Goal: Task Accomplishment & Management: Complete application form

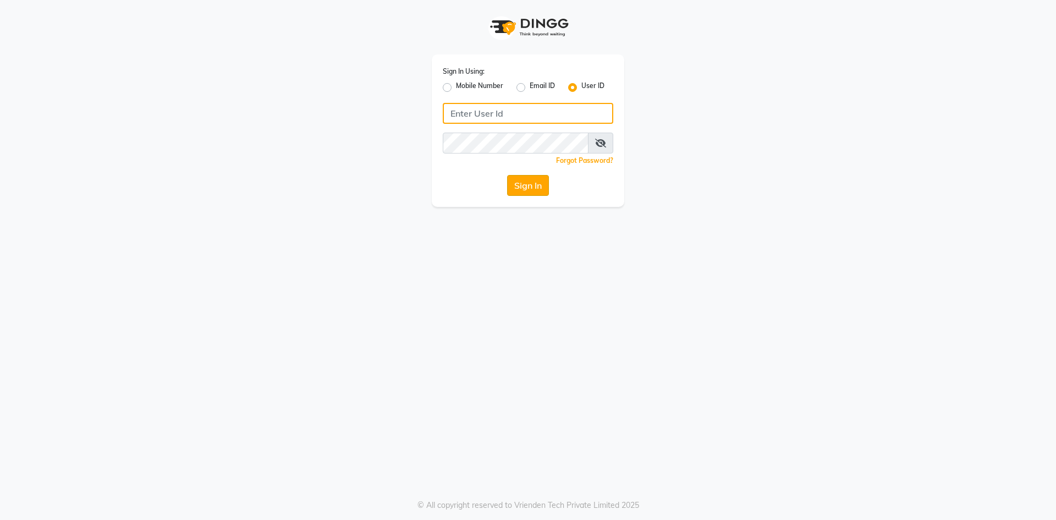
type input "velvt"
click at [543, 183] on button "Sign In" at bounding box center [528, 185] width 42 height 21
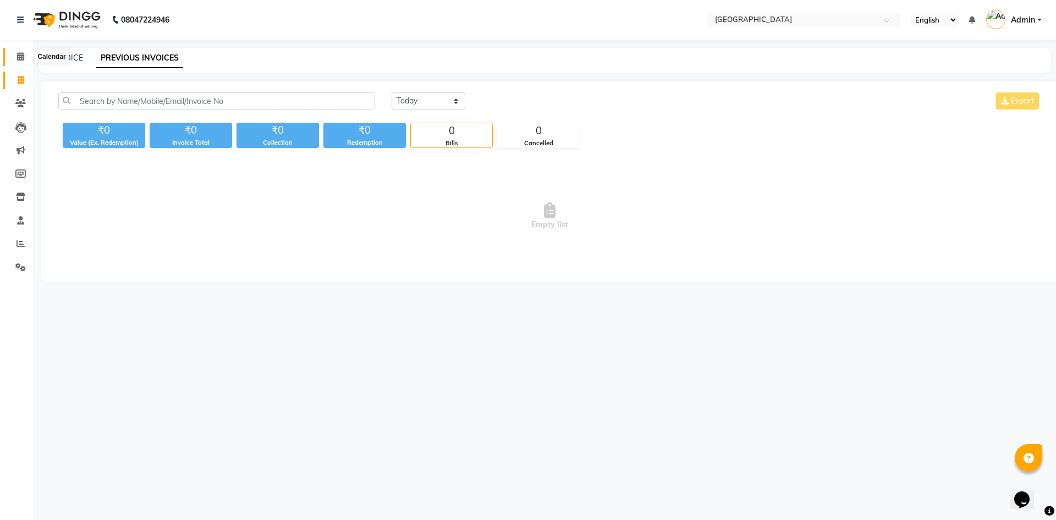
click at [19, 59] on icon at bounding box center [20, 56] width 7 height 8
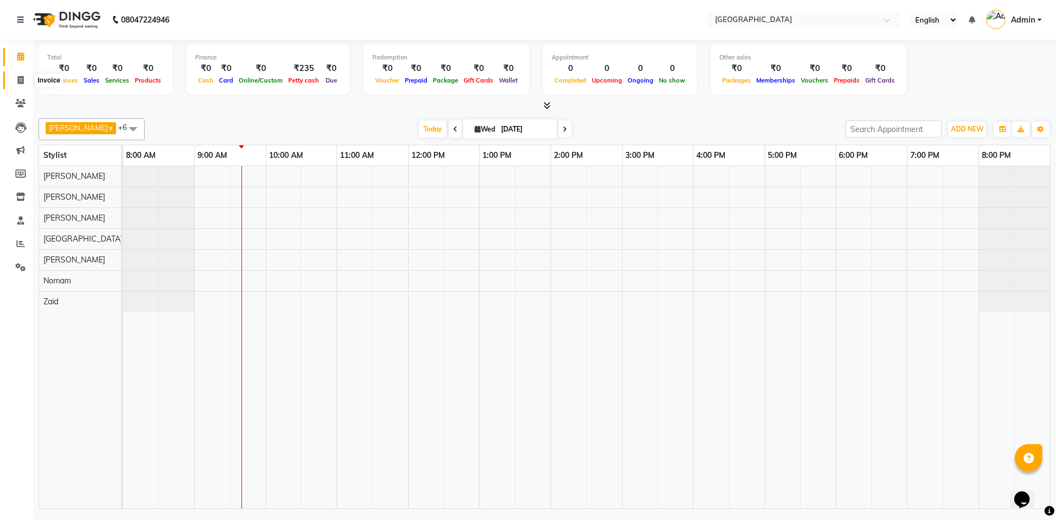
click at [28, 81] on span at bounding box center [20, 80] width 19 height 13
select select "service"
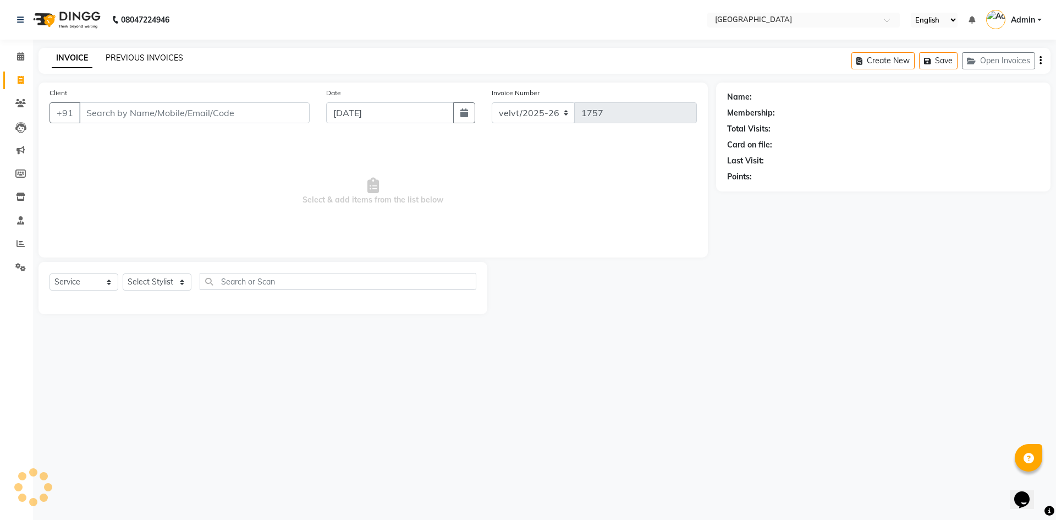
click at [158, 59] on link "PREVIOUS INVOICES" at bounding box center [145, 58] width 78 height 10
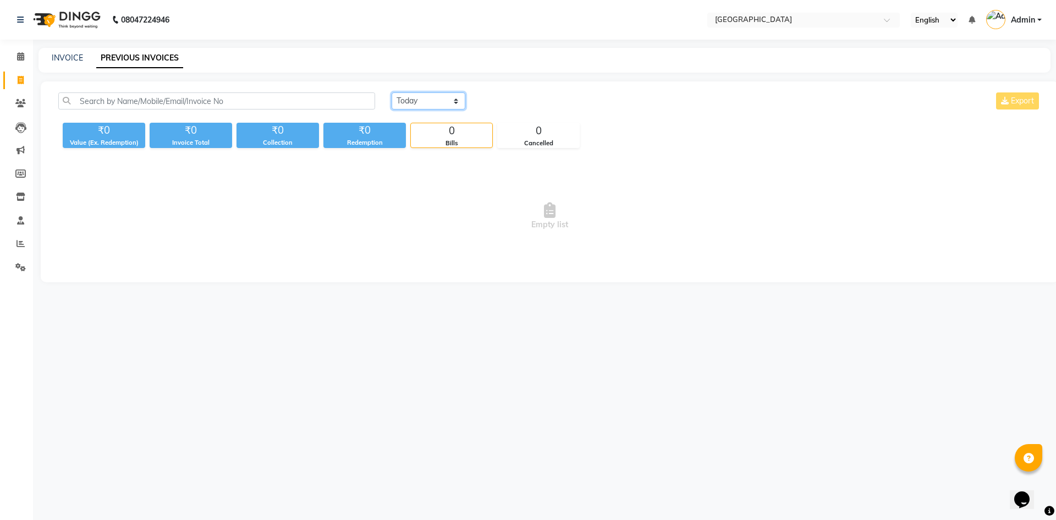
click at [414, 103] on select "Today Yesterday Custom Range" at bounding box center [429, 100] width 74 height 17
select select "yesterday"
click at [392, 92] on select "Today Yesterday Custom Range" at bounding box center [429, 100] width 74 height 17
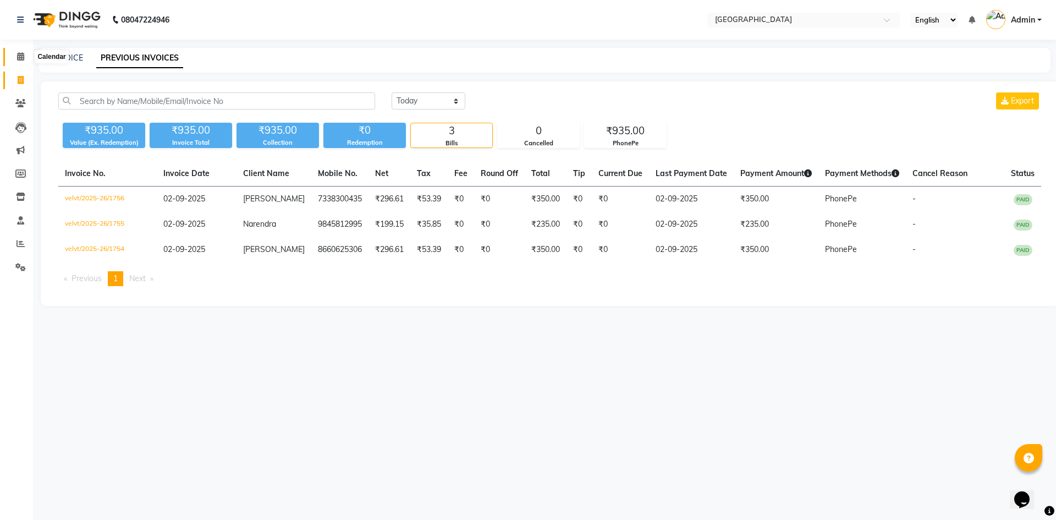
drag, startPoint x: 18, startPoint y: 59, endPoint x: 0, endPoint y: 56, distance: 17.9
click at [18, 59] on icon at bounding box center [20, 56] width 7 height 8
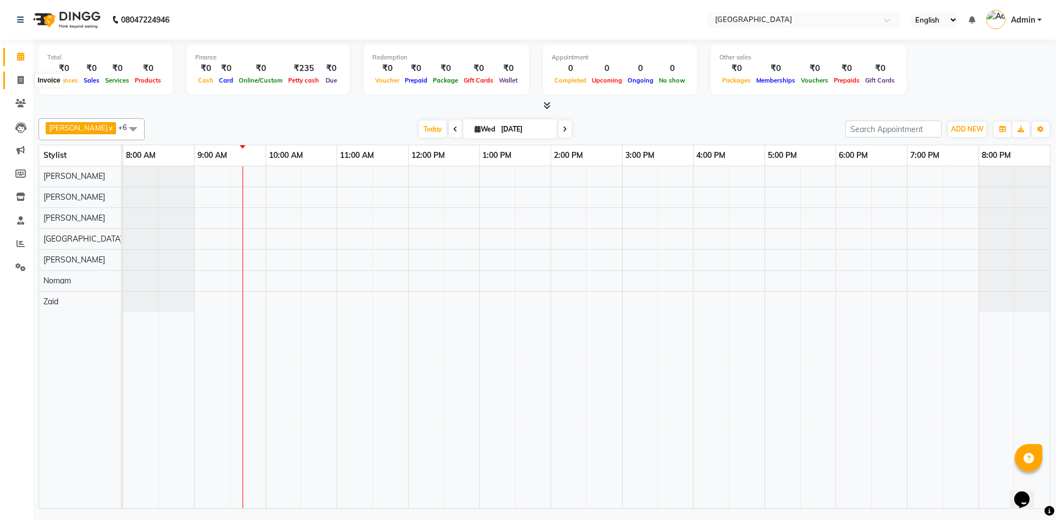
click at [24, 80] on icon at bounding box center [21, 80] width 6 height 8
select select "service"
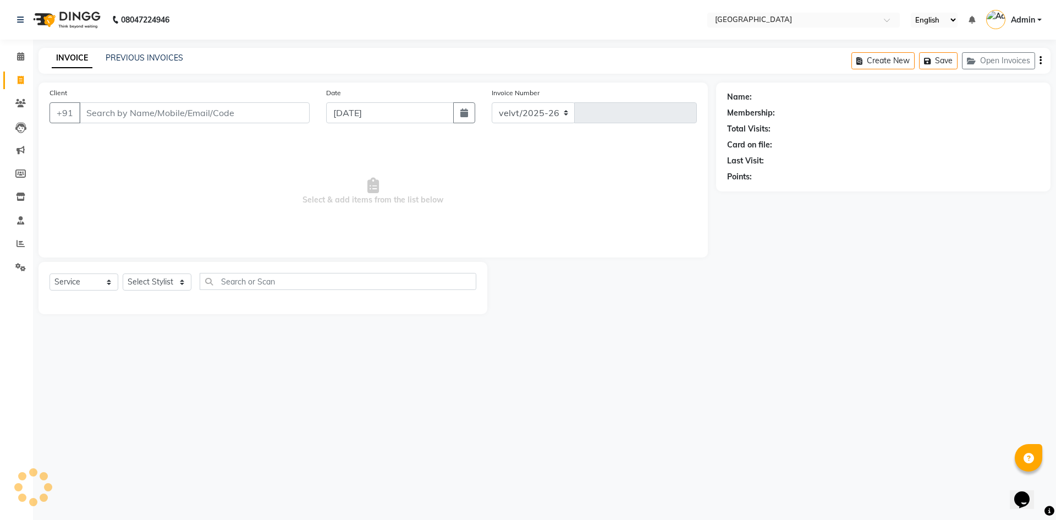
select select "6279"
type input "1757"
click at [159, 59] on link "PREVIOUS INVOICES" at bounding box center [145, 58] width 78 height 10
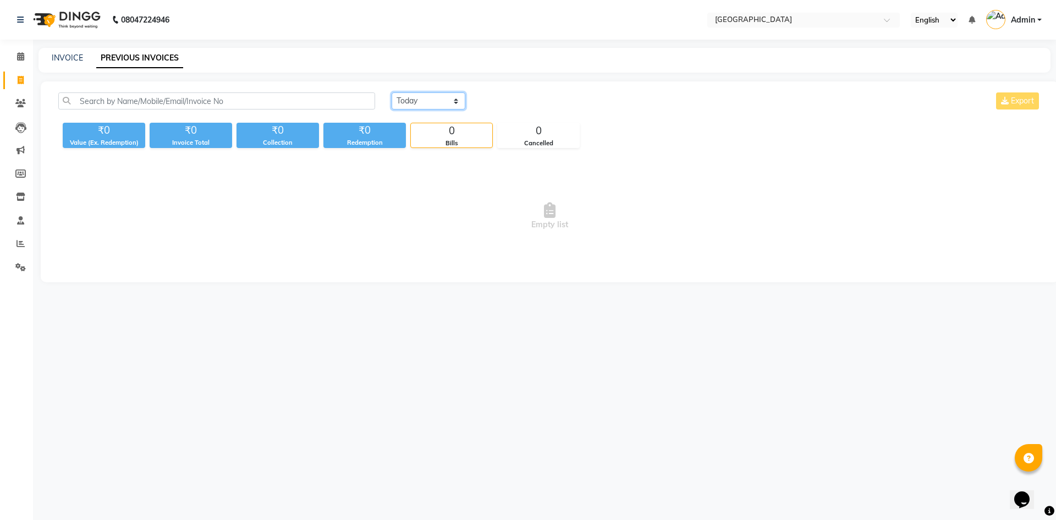
click at [430, 101] on select "Today Yesterday Custom Range" at bounding box center [429, 100] width 74 height 17
select select "yesterday"
click at [392, 92] on select "Today Yesterday Custom Range" at bounding box center [429, 100] width 74 height 17
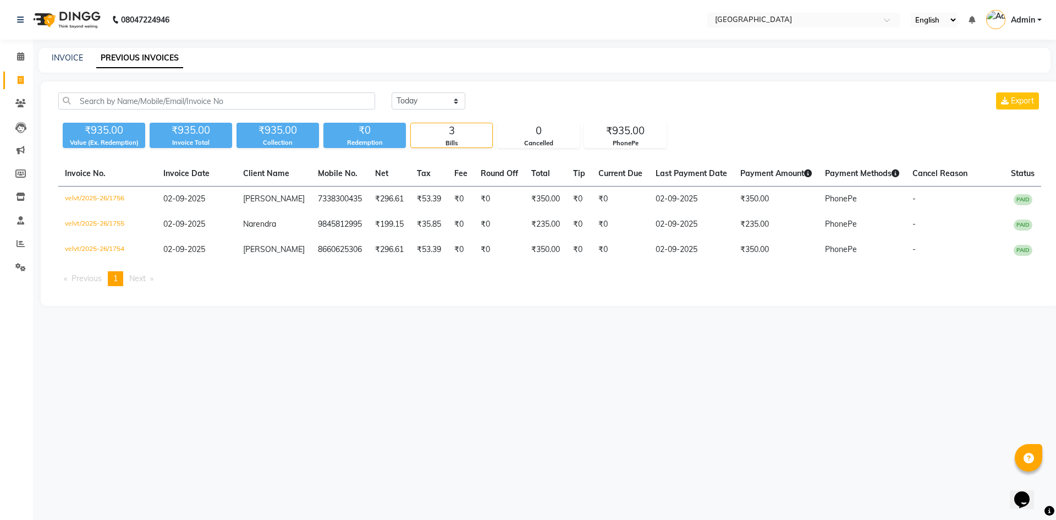
click at [51, 56] on div "INVOICE PREVIOUS INVOICES" at bounding box center [538, 58] width 999 height 12
click at [73, 57] on link "INVOICE" at bounding box center [67, 58] width 31 height 10
select select "service"
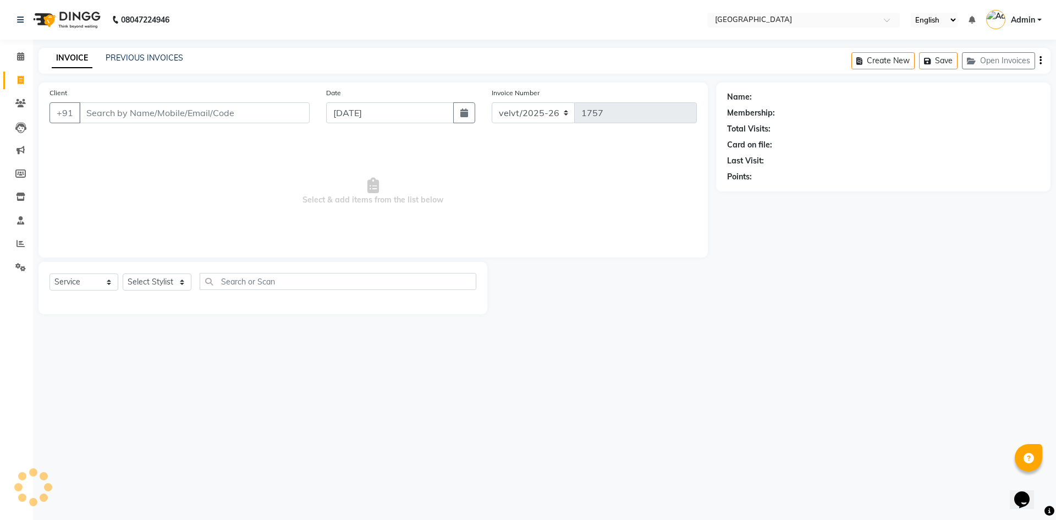
click at [151, 118] on input "Client" at bounding box center [194, 112] width 230 height 21
type input "8660360772"
click at [292, 117] on span "Add Client" at bounding box center [281, 112] width 43 height 11
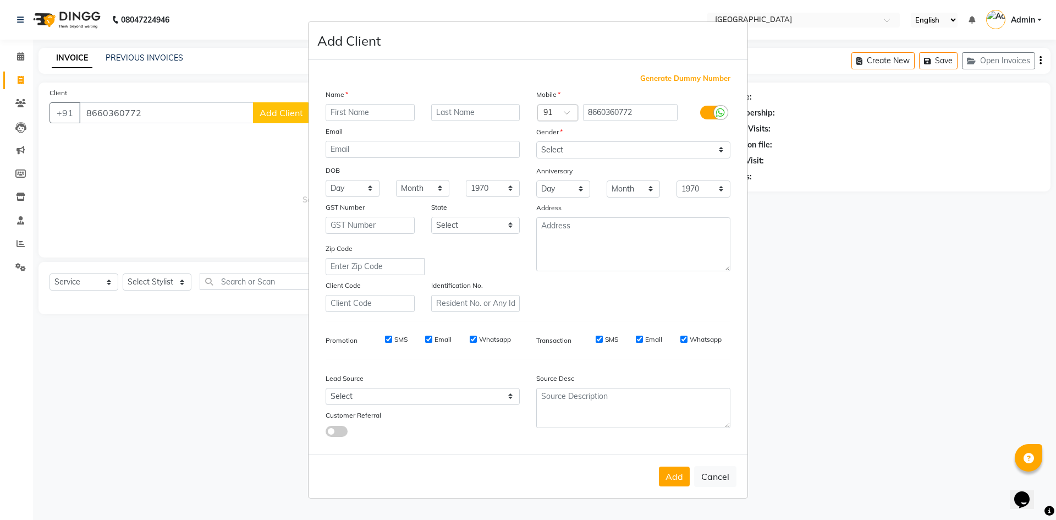
click at [351, 118] on input "text" at bounding box center [370, 112] width 89 height 17
type input "Arun"
drag, startPoint x: 566, startPoint y: 151, endPoint x: 565, endPoint y: 158, distance: 7.2
click at [566, 151] on select "Select Male Female Other Prefer Not To Say" at bounding box center [633, 149] width 194 height 17
select select "male"
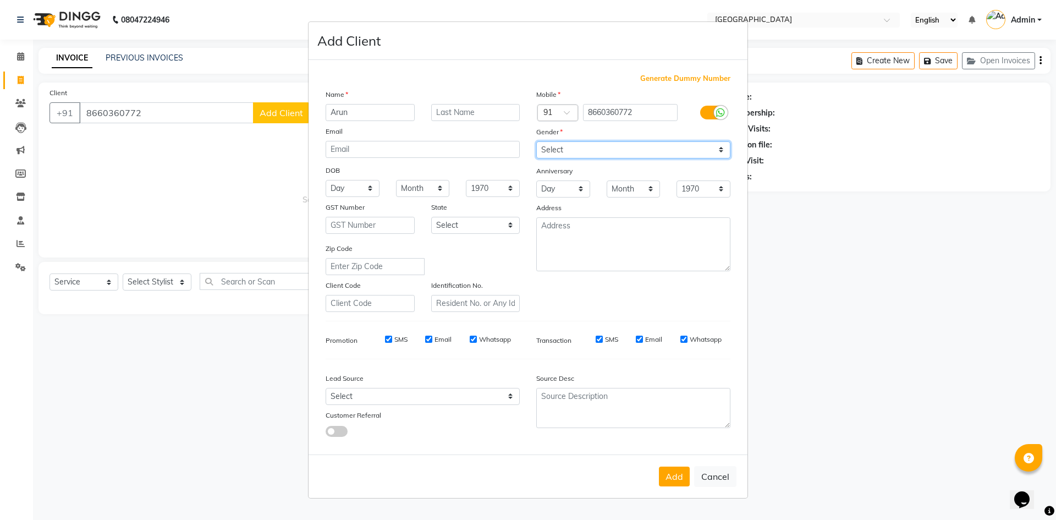
click at [536, 141] on select "Select Male Female Other Prefer Not To Say" at bounding box center [633, 149] width 194 height 17
click at [672, 466] on button "Add" at bounding box center [674, 476] width 31 height 20
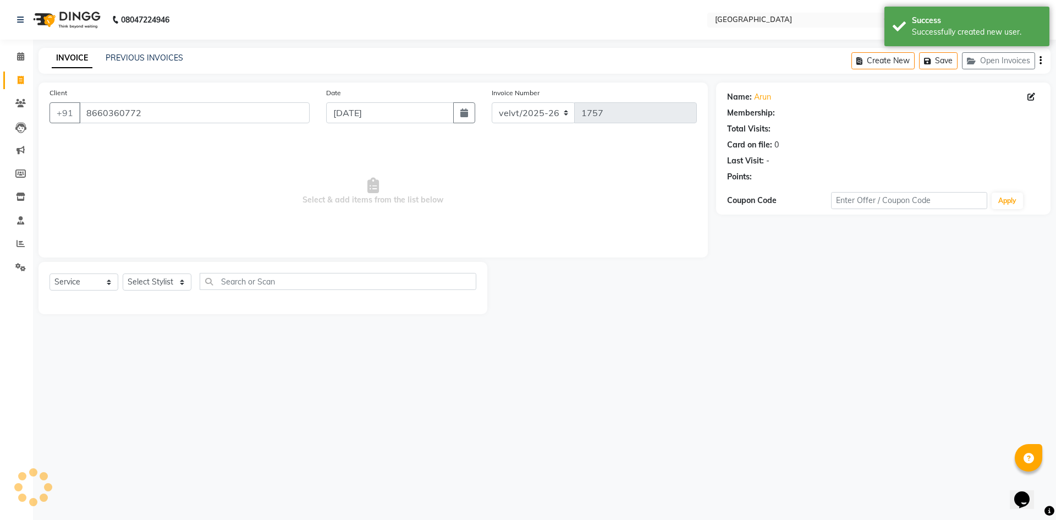
select select "1: Object"
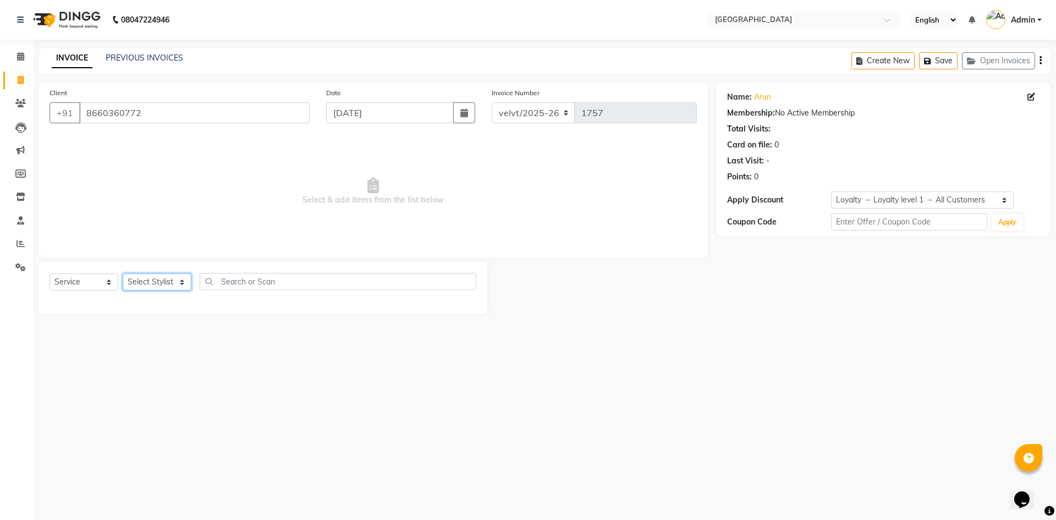
click at [152, 274] on select "Select Stylist Aameer Barkha Nandini Anchan Nomam Roma Tabrej Zaid" at bounding box center [157, 281] width 69 height 17
select select "68464"
click at [123, 273] on select "Select Stylist Aameer Barkha Nandini Anchan Nomam Roma Tabrej Zaid" at bounding box center [157, 281] width 69 height 17
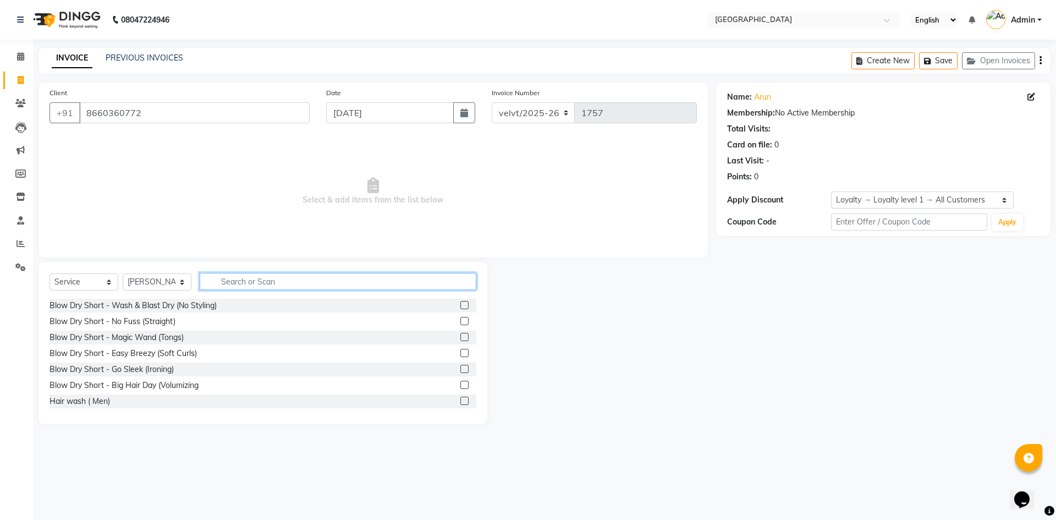
click at [240, 284] on input "text" at bounding box center [338, 281] width 277 height 17
click at [219, 282] on input "text" at bounding box center [338, 281] width 277 height 17
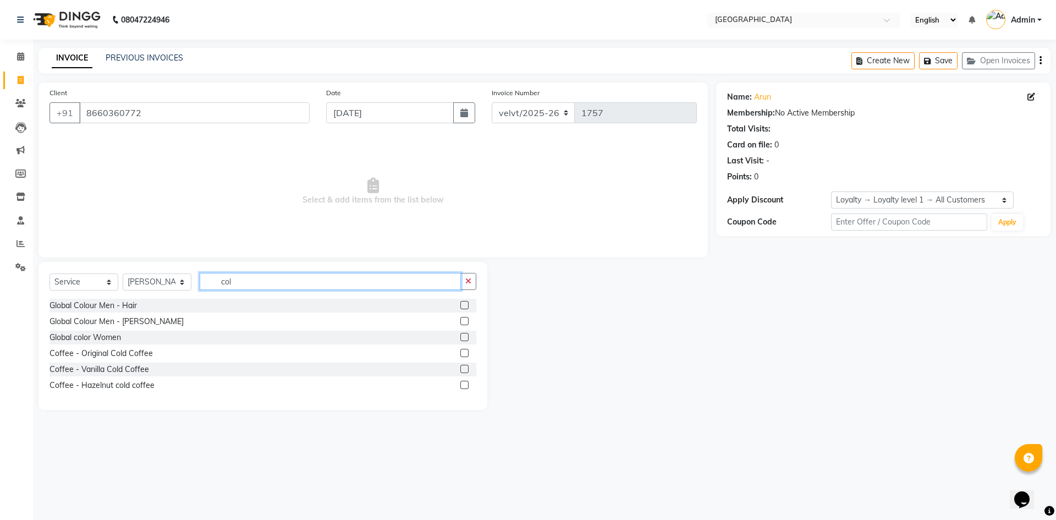
type input "col"
click at [463, 336] on label at bounding box center [464, 337] width 8 height 8
click at [463, 336] on input "checkbox" at bounding box center [463, 337] width 7 height 7
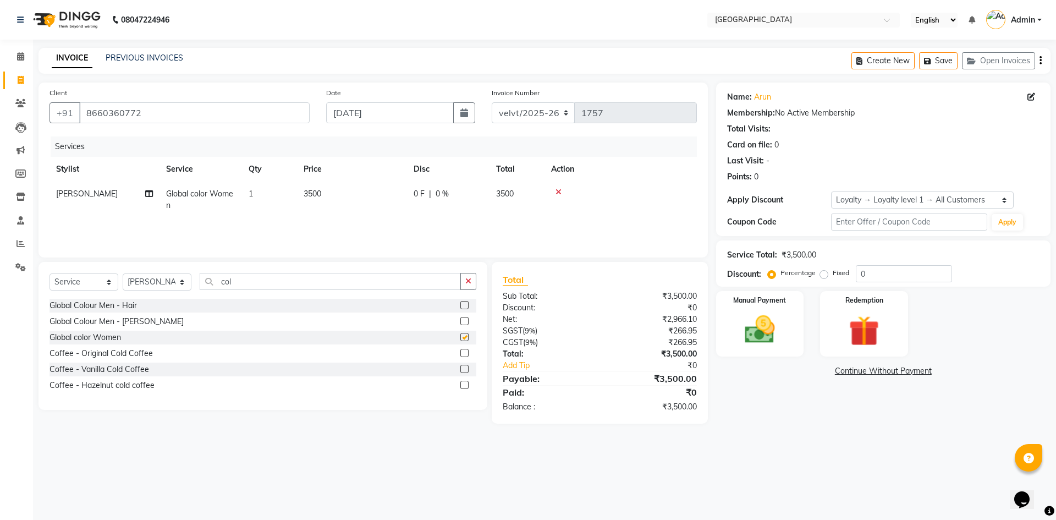
checkbox input "false"
click at [319, 180] on th "Price" at bounding box center [352, 169] width 110 height 25
click at [332, 188] on td "3500" at bounding box center [352, 200] width 110 height 36
select select "68464"
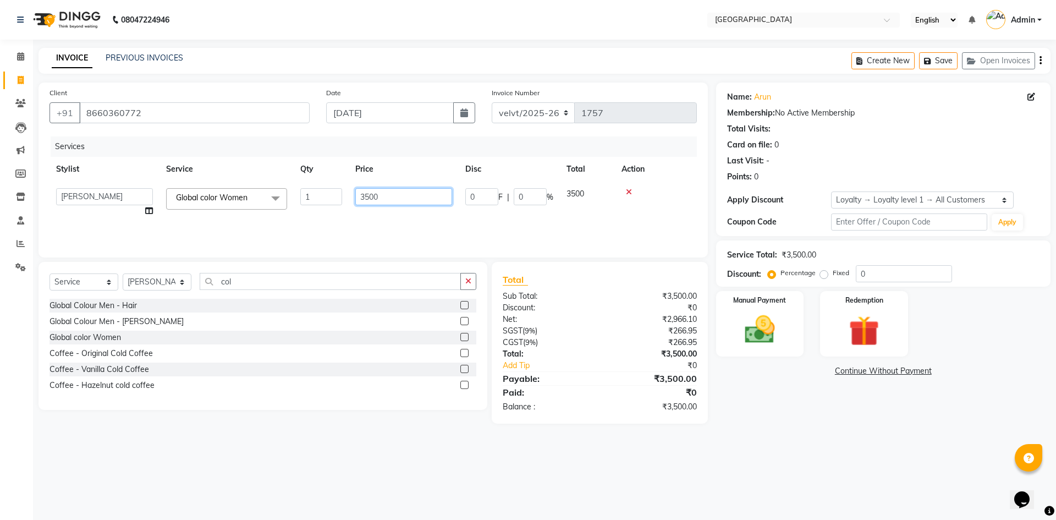
click at [382, 195] on input "3500" at bounding box center [403, 196] width 97 height 17
type input "3"
type input "7000"
click at [244, 284] on input "col" at bounding box center [330, 281] width 261 height 17
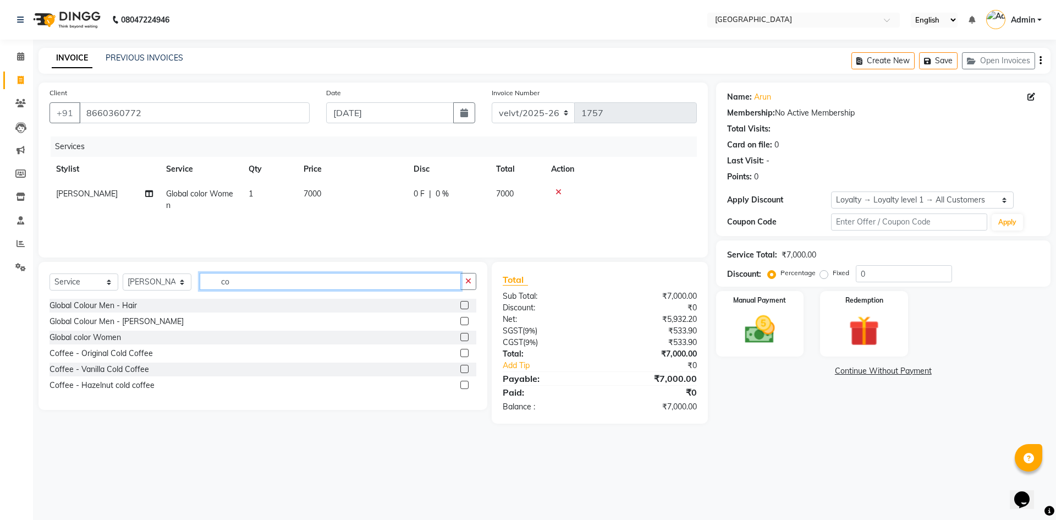
type input "c"
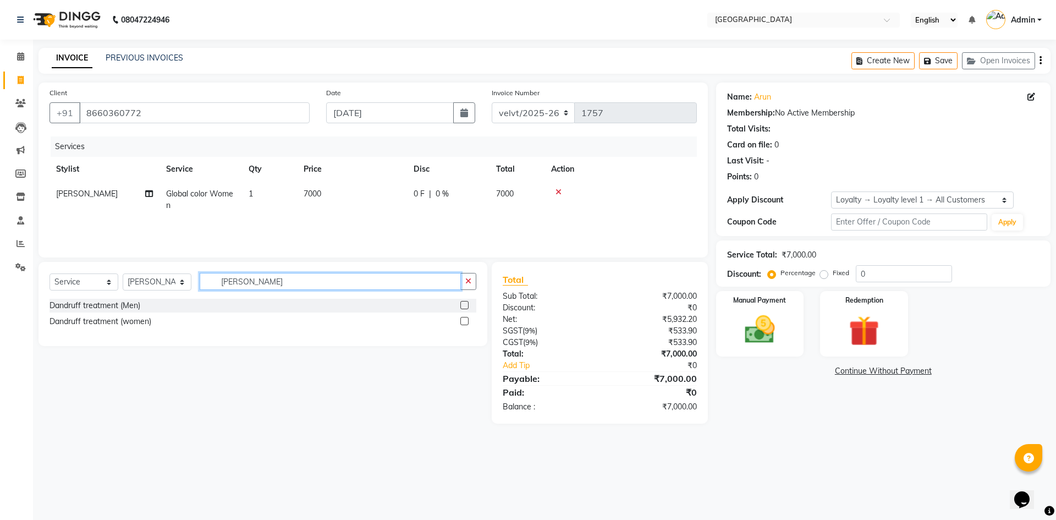
type input "dan"
click at [464, 323] on label at bounding box center [464, 321] width 8 height 8
click at [464, 323] on input "checkbox" at bounding box center [463, 321] width 7 height 7
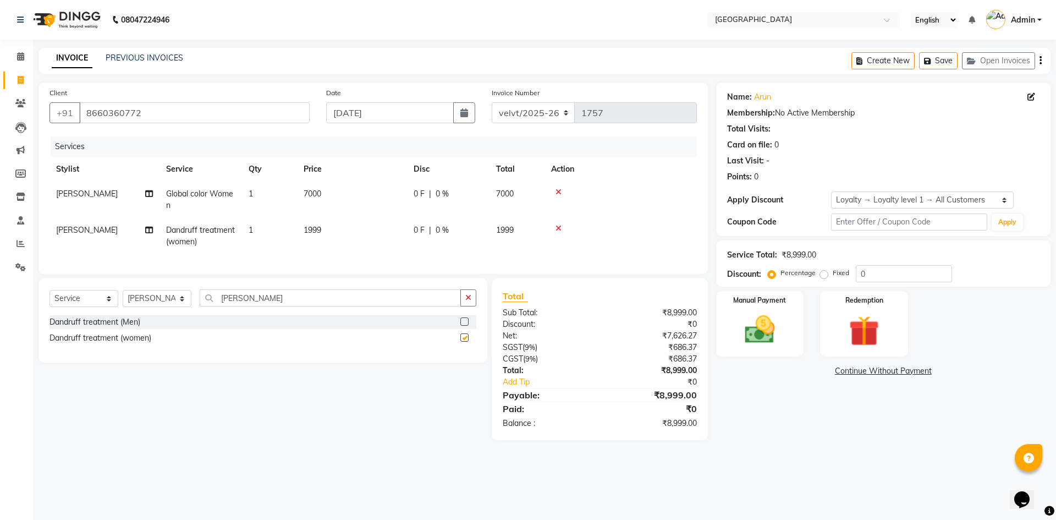
checkbox input "false"
click at [309, 229] on span "1999" at bounding box center [313, 230] width 18 height 10
select select "68464"
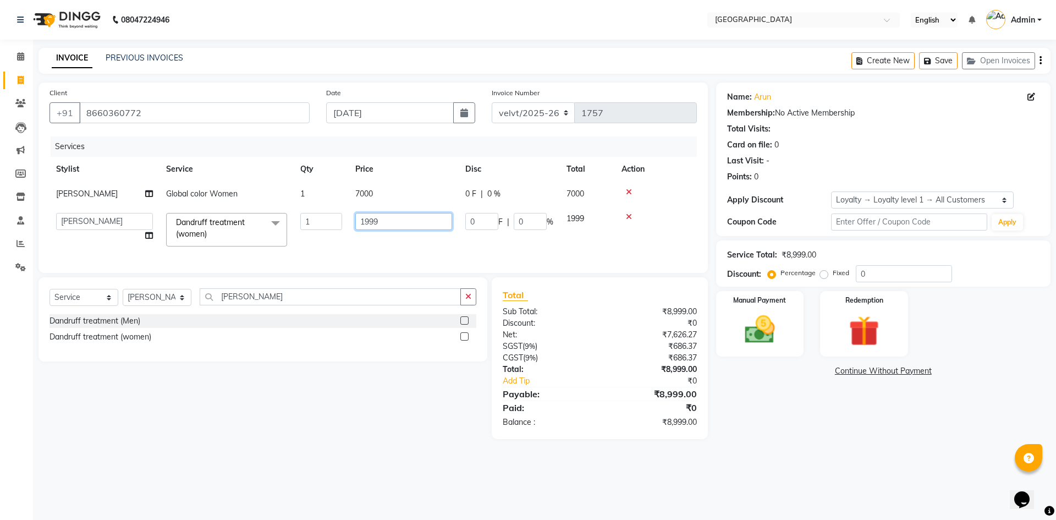
click at [395, 226] on input "1999" at bounding box center [403, 221] width 97 height 17
type input "1"
type input "4000"
click at [347, 388] on div "Select Service Product Membership Package Voucher Prepaid Gift Card Select Styl…" at bounding box center [258, 358] width 457 height 162
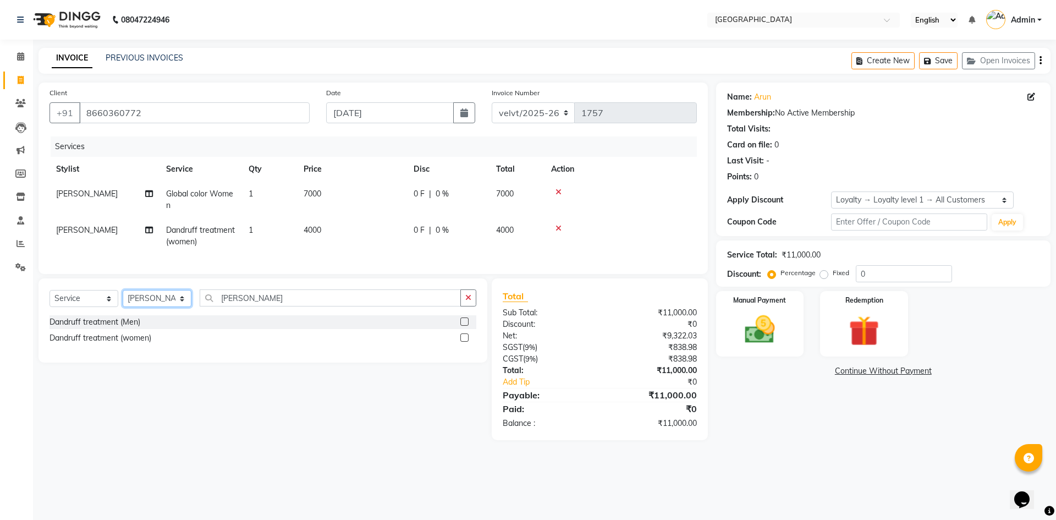
click at [154, 304] on select "Select Stylist Aameer Barkha Nandini Anchan Nomam Roma Tabrej Zaid" at bounding box center [157, 298] width 69 height 17
select select "68468"
click at [123, 298] on select "Select Stylist Aameer Barkha Nandini Anchan Nomam Roma Tabrej Zaid" at bounding box center [157, 298] width 69 height 17
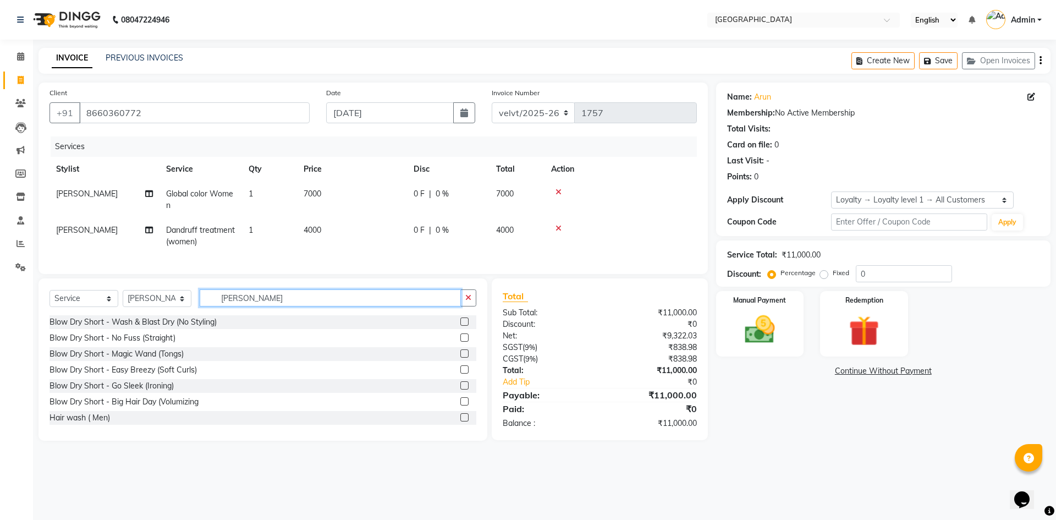
click at [246, 304] on input "dan" at bounding box center [330, 297] width 261 height 17
type input "d"
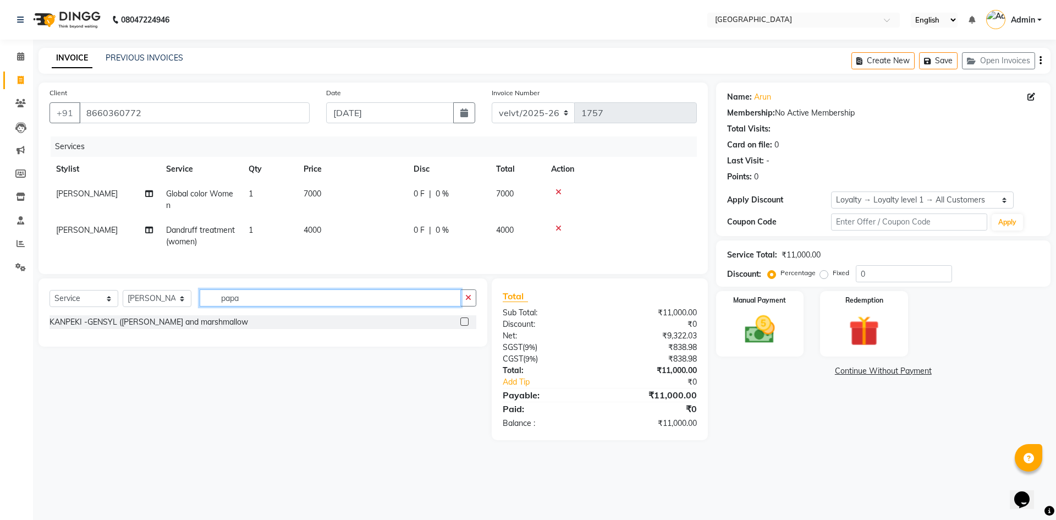
type input "papa"
click at [464, 326] on label at bounding box center [464, 321] width 8 height 8
click at [464, 326] on input "checkbox" at bounding box center [463, 321] width 7 height 7
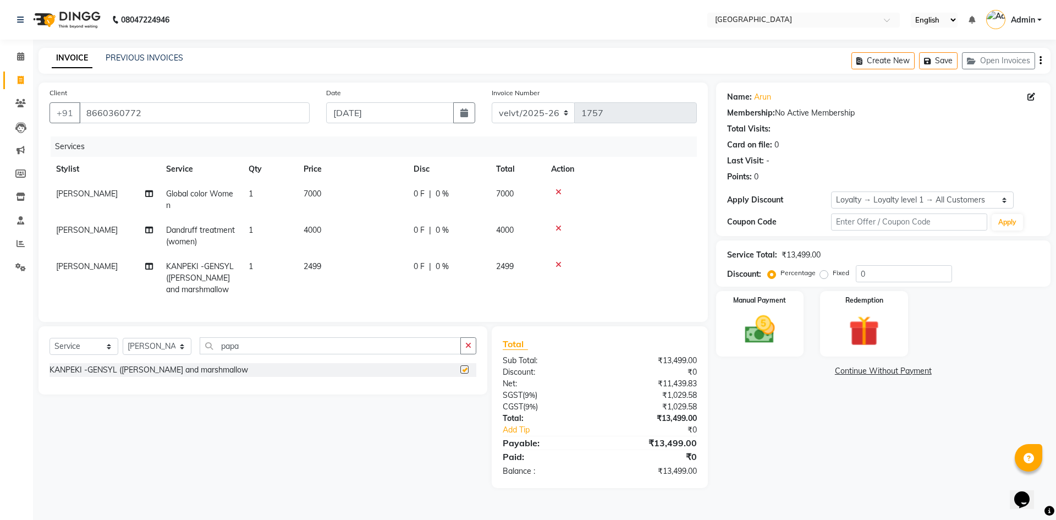
checkbox input "false"
click at [325, 264] on td "2499" at bounding box center [352, 278] width 110 height 48
select select "68468"
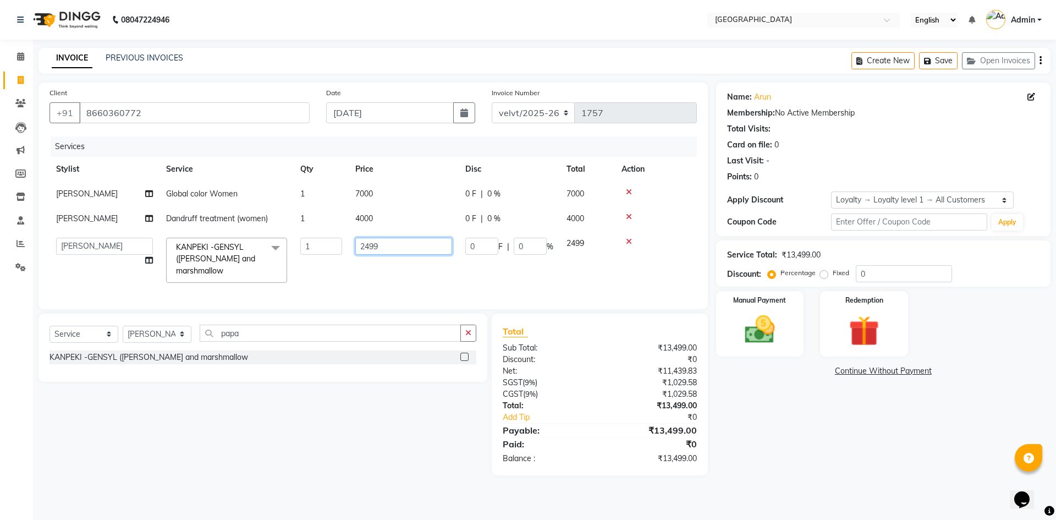
click at [389, 249] on input "2499" at bounding box center [403, 246] width 97 height 17
type input "2500"
click at [317, 283] on tr "Aameer Barkha Nandini Anchan Nomam Roma Tabrej Zaid KANPEKI -GENSYL (Papaya and…" at bounding box center [373, 260] width 647 height 58
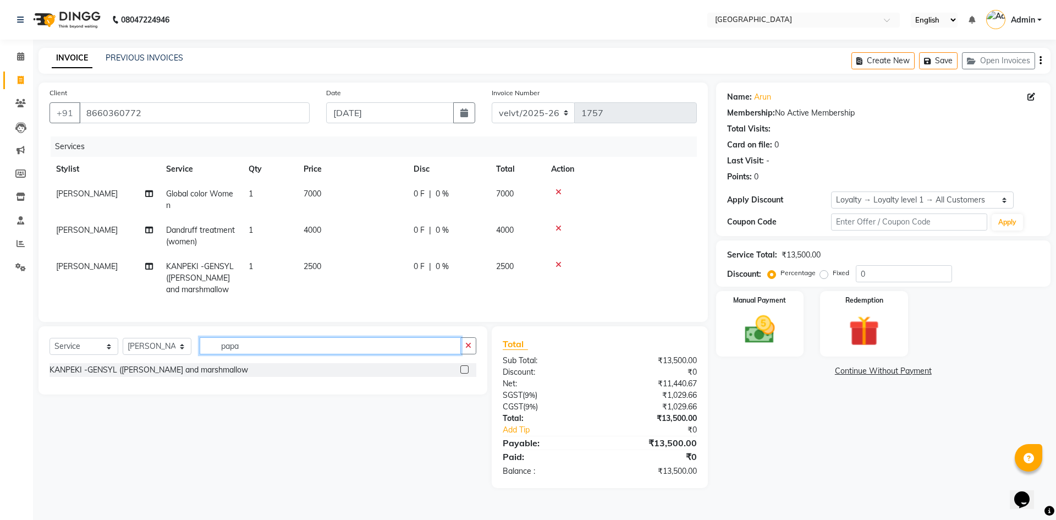
click at [252, 354] on input "papa" at bounding box center [330, 345] width 261 height 17
click at [249, 354] on input "papa" at bounding box center [330, 345] width 261 height 17
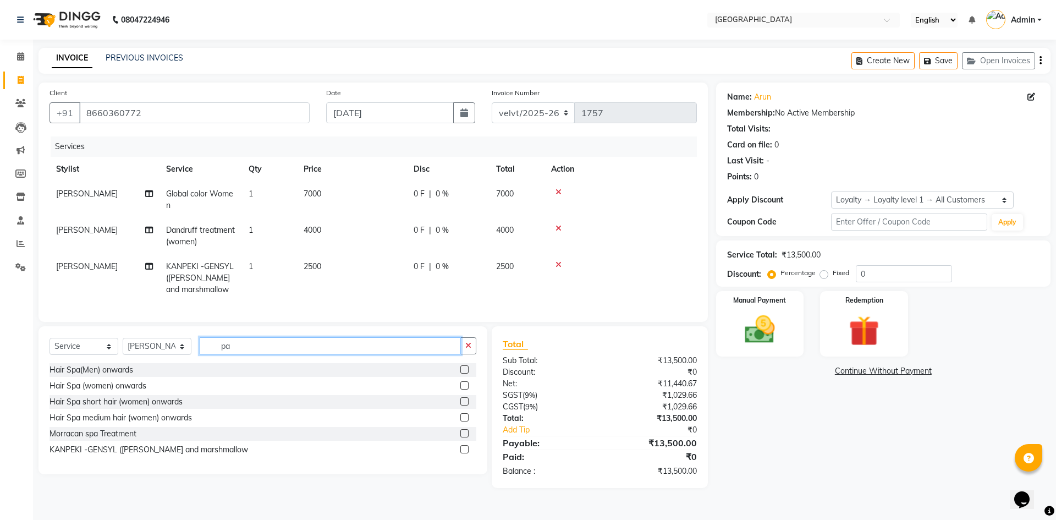
type input "p"
type input "pedi"
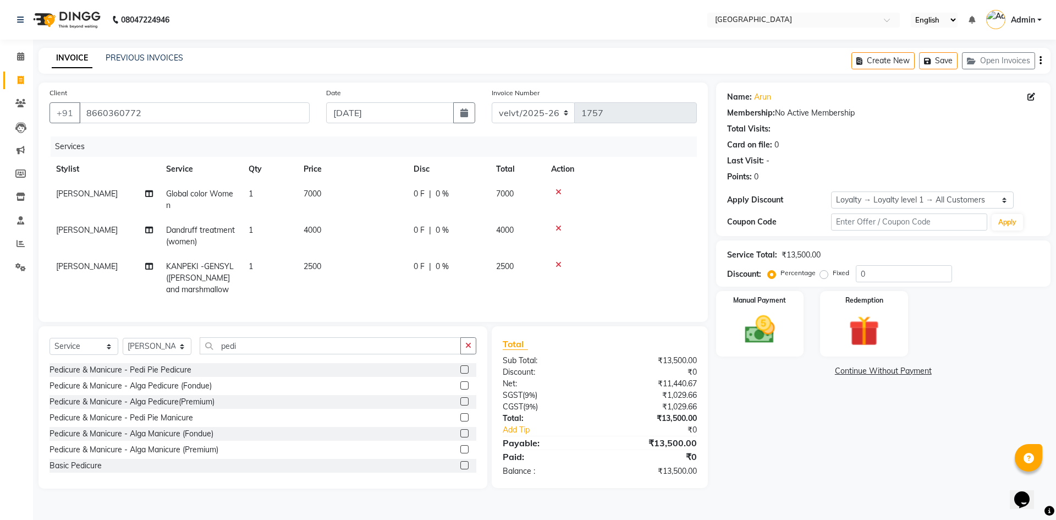
click at [460, 373] on label at bounding box center [464, 369] width 8 height 8
click at [460, 373] on input "checkbox" at bounding box center [463, 369] width 7 height 7
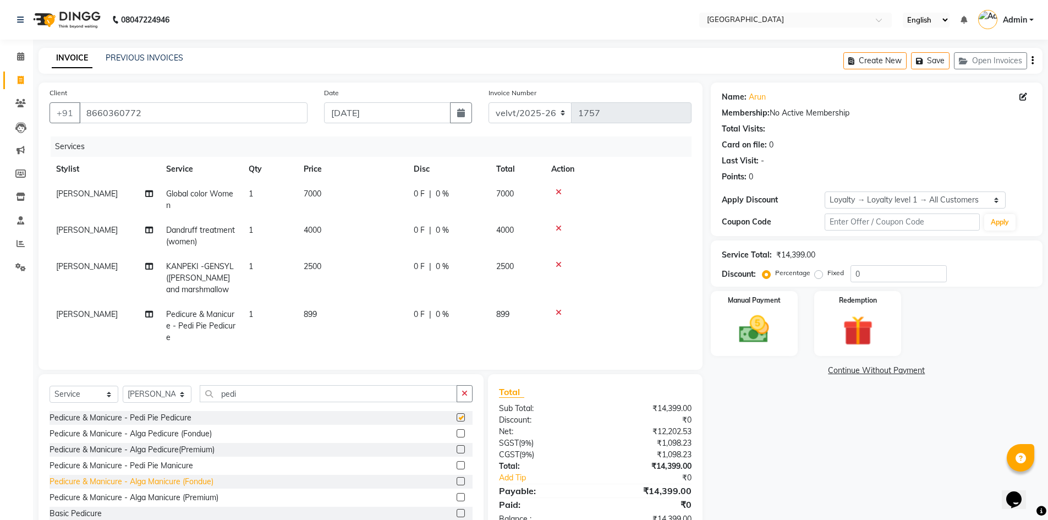
checkbox input "false"
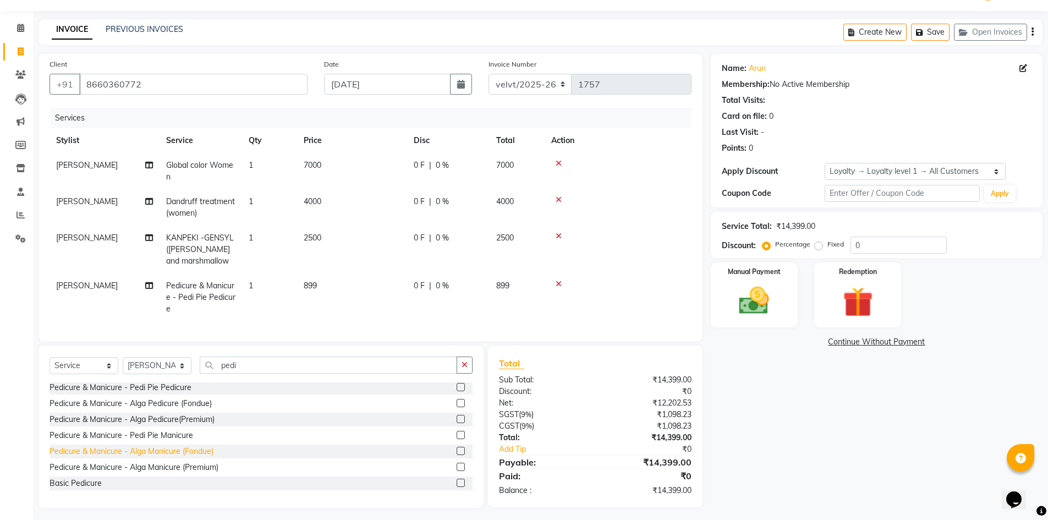
scroll to position [41, 0]
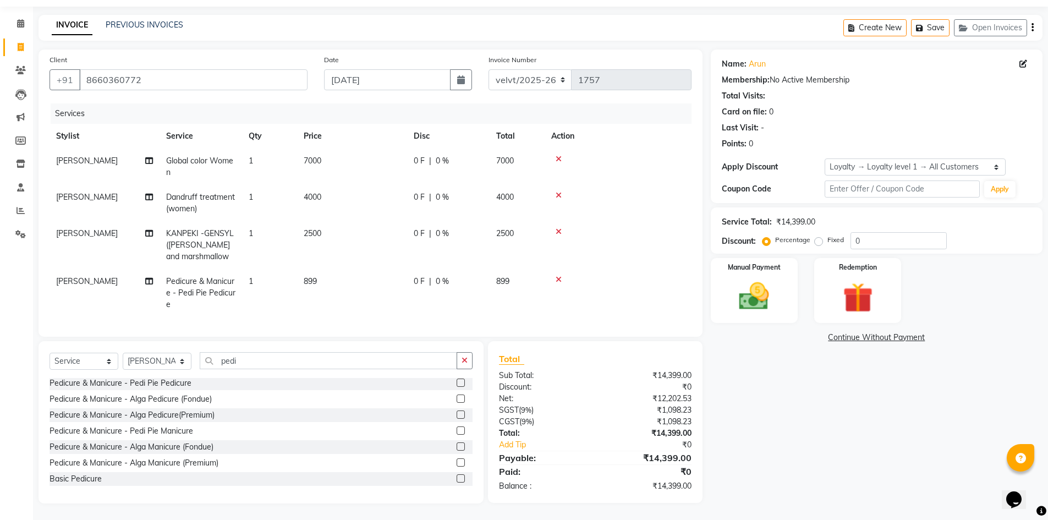
click at [457, 429] on label at bounding box center [461, 430] width 8 height 8
click at [457, 429] on input "checkbox" at bounding box center [460, 430] width 7 height 7
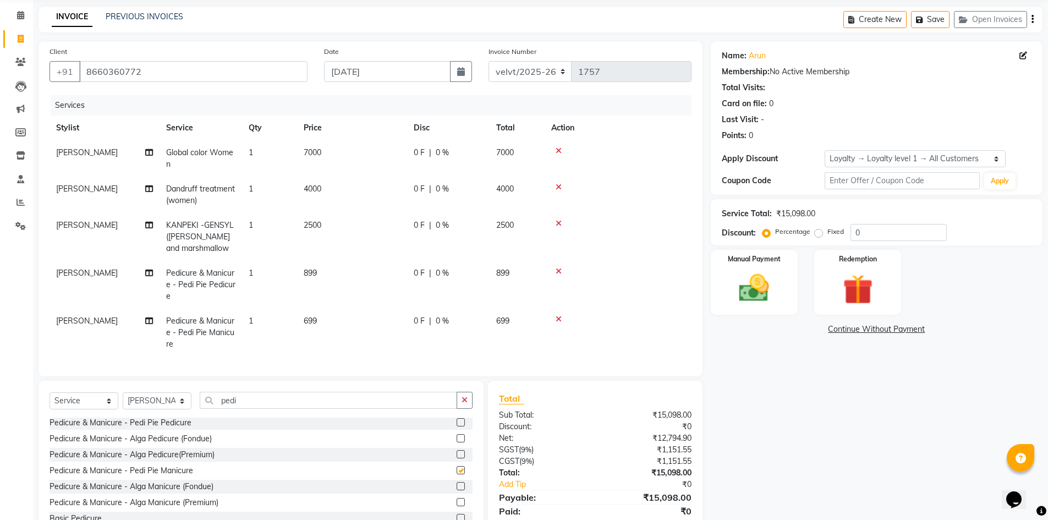
checkbox input "false"
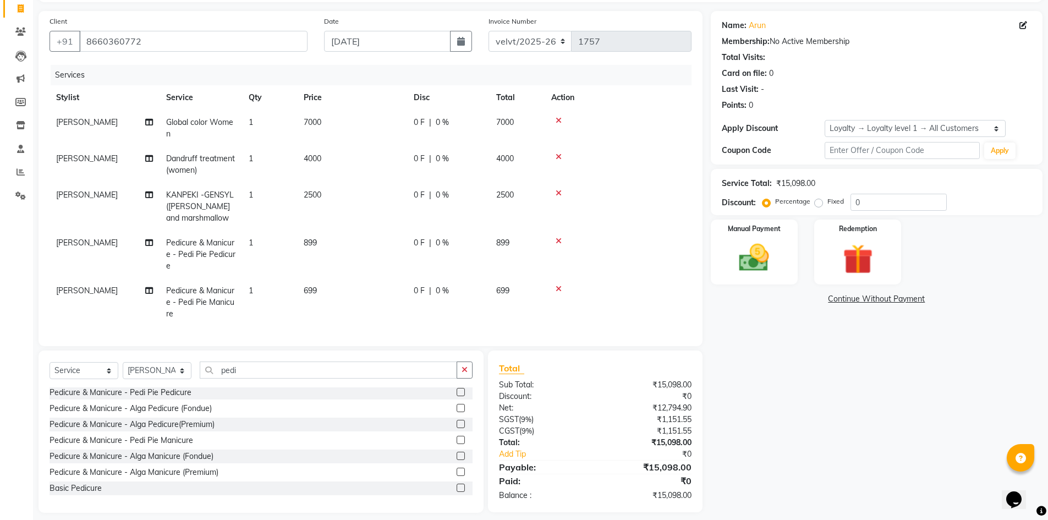
scroll to position [86, 0]
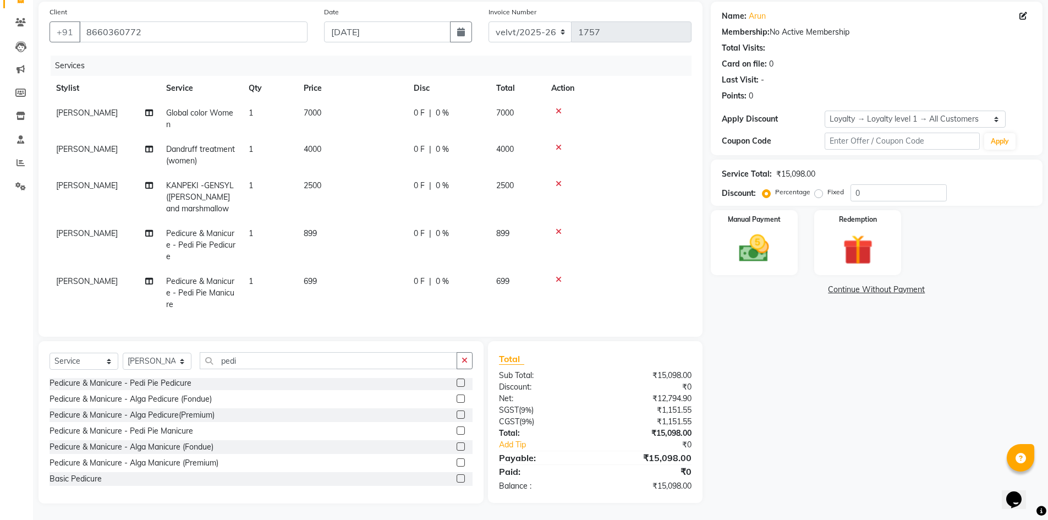
click at [312, 230] on span "899" at bounding box center [310, 233] width 13 height 10
select select "68468"
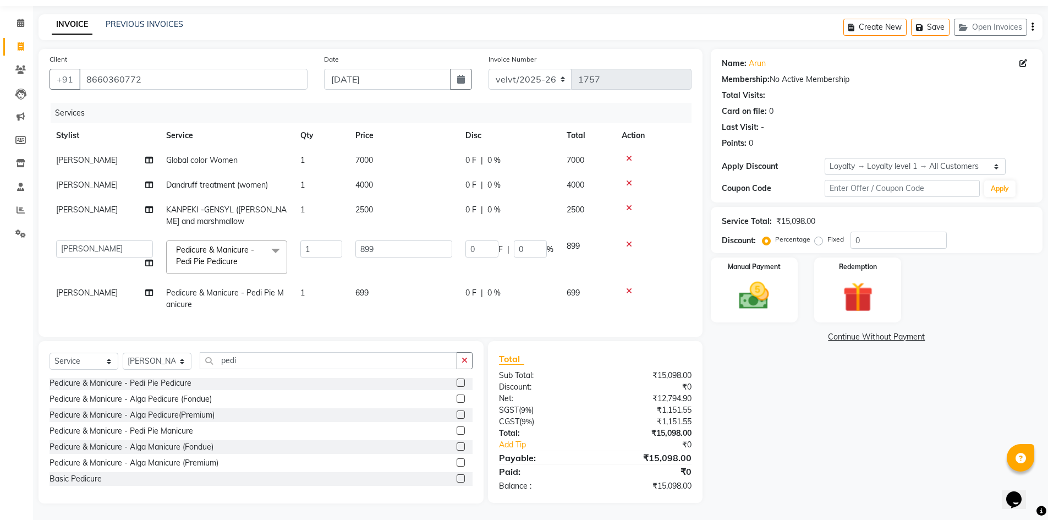
scroll to position [42, 0]
click at [384, 248] on input "899" at bounding box center [403, 248] width 97 height 17
type input "8"
type input "900"
click at [386, 288] on tbody "Tabrej Global color Women 1 7000 0 F | 0 % 7000 Tabrej Dandruff treatment (wome…" at bounding box center [371, 232] width 642 height 169
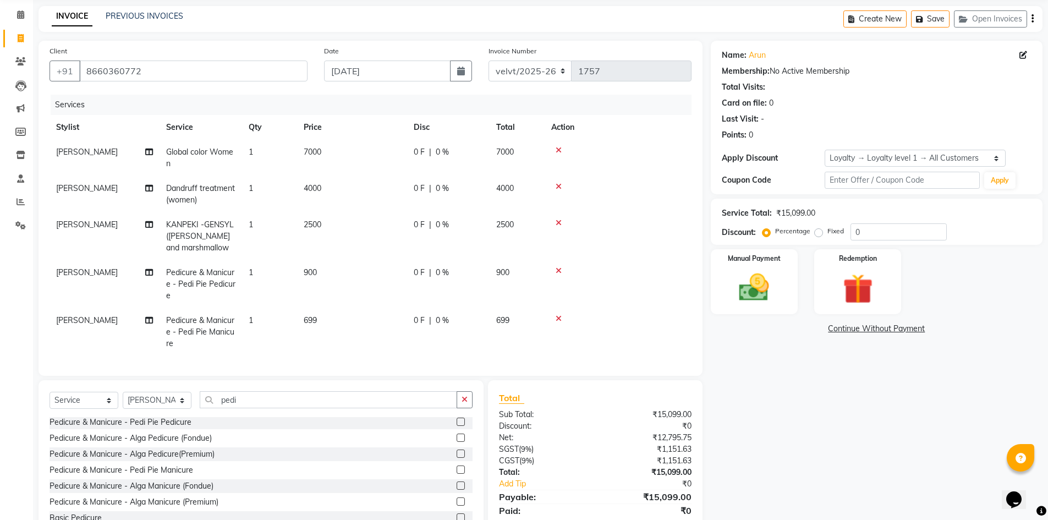
click at [322, 318] on td "699" at bounding box center [352, 332] width 110 height 48
select select "68468"
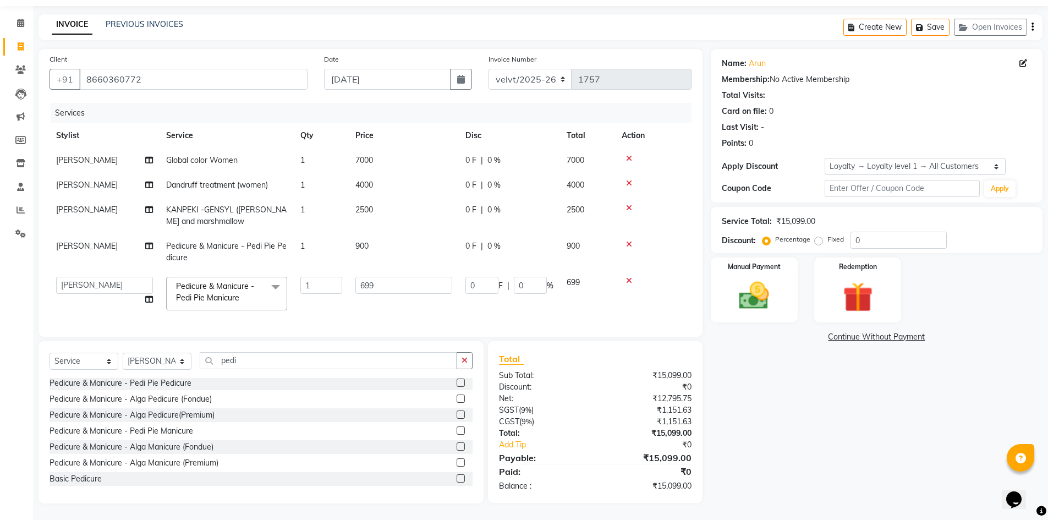
click at [383, 288] on td "699" at bounding box center [404, 293] width 110 height 47
click at [383, 278] on input "699" at bounding box center [403, 285] width 97 height 17
type input "6"
type input "700"
click at [800, 446] on div "Name: Arun Membership: No Active Membership Total Visits: Card on file: 0 Last …" at bounding box center [881, 276] width 340 height 454
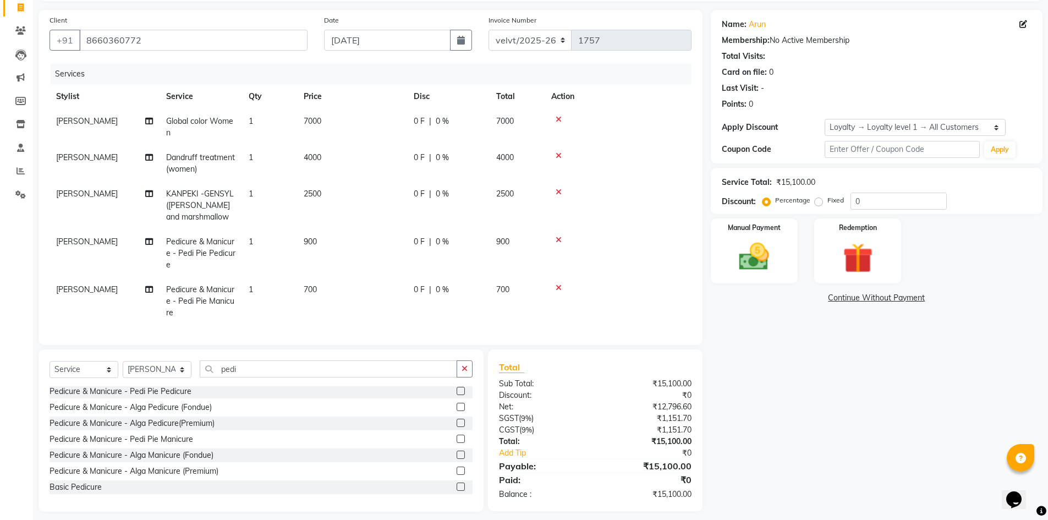
scroll to position [86, 0]
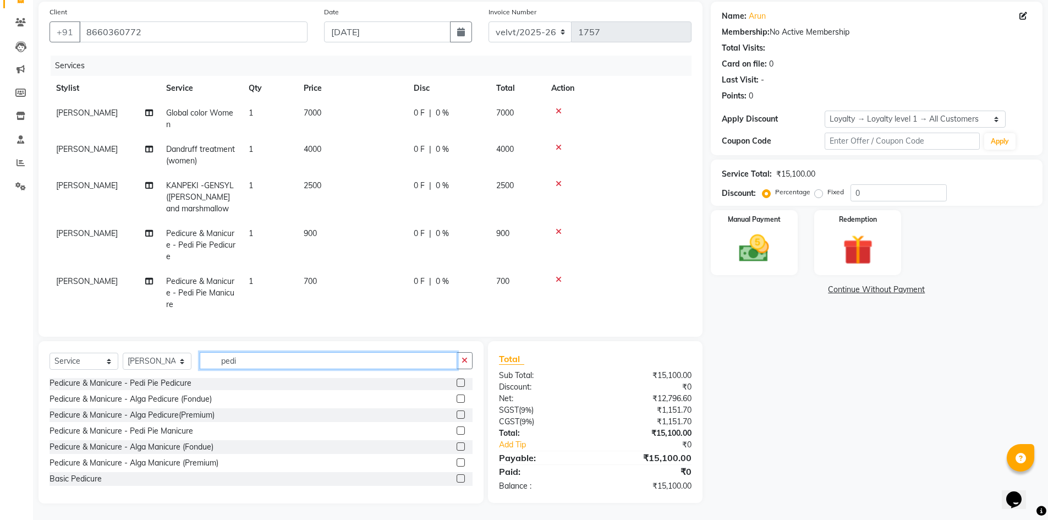
click at [244, 358] on input "pedi" at bounding box center [328, 360] width 257 height 17
type input "p"
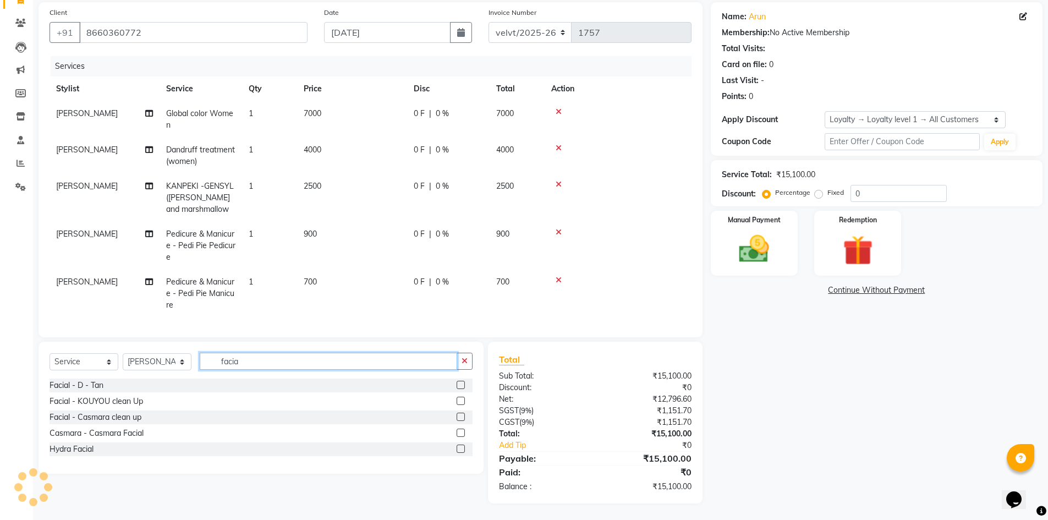
type input "facia"
click at [461, 383] on label at bounding box center [461, 385] width 8 height 8
click at [461, 383] on input "checkbox" at bounding box center [460, 385] width 7 height 7
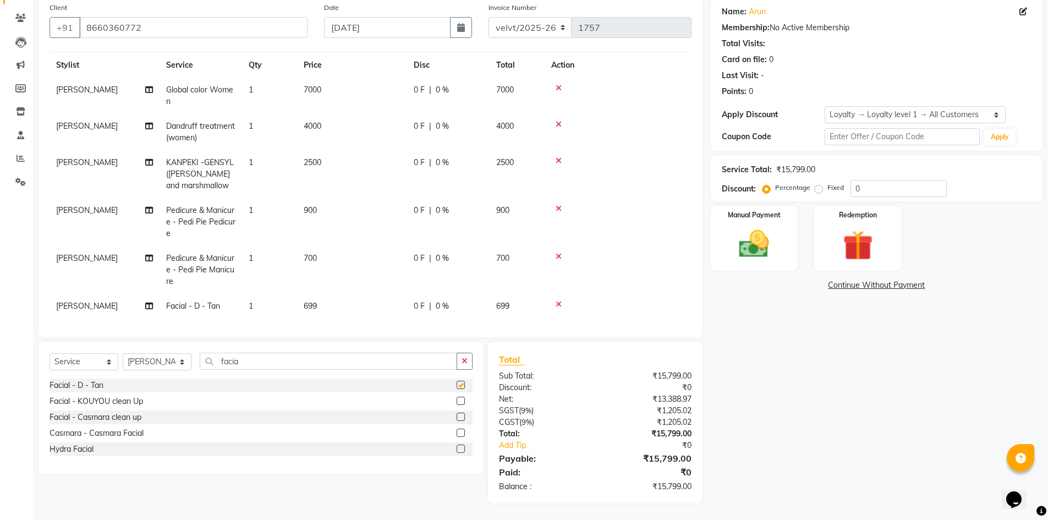
checkbox input "false"
click at [251, 362] on input "facia" at bounding box center [328, 361] width 257 height 17
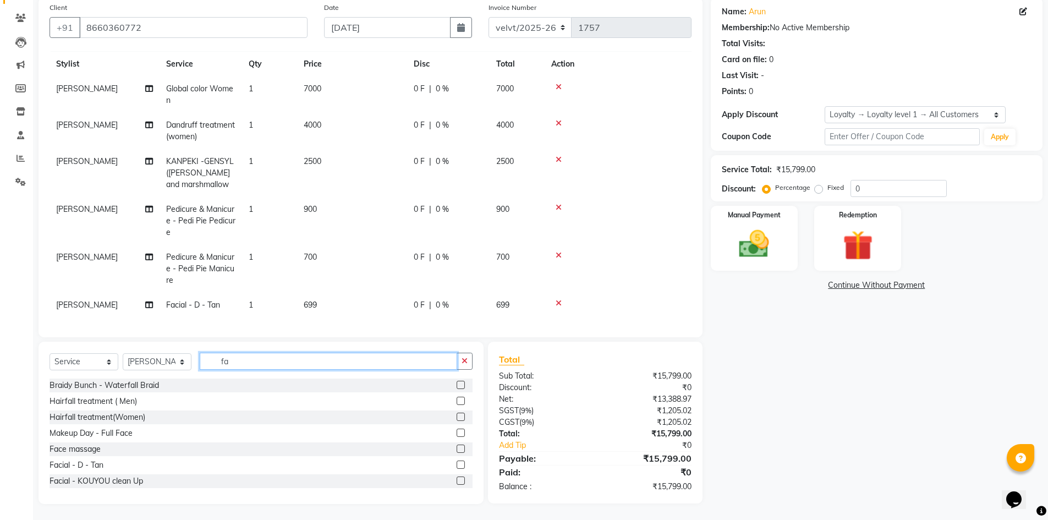
type input "f"
type input "thr"
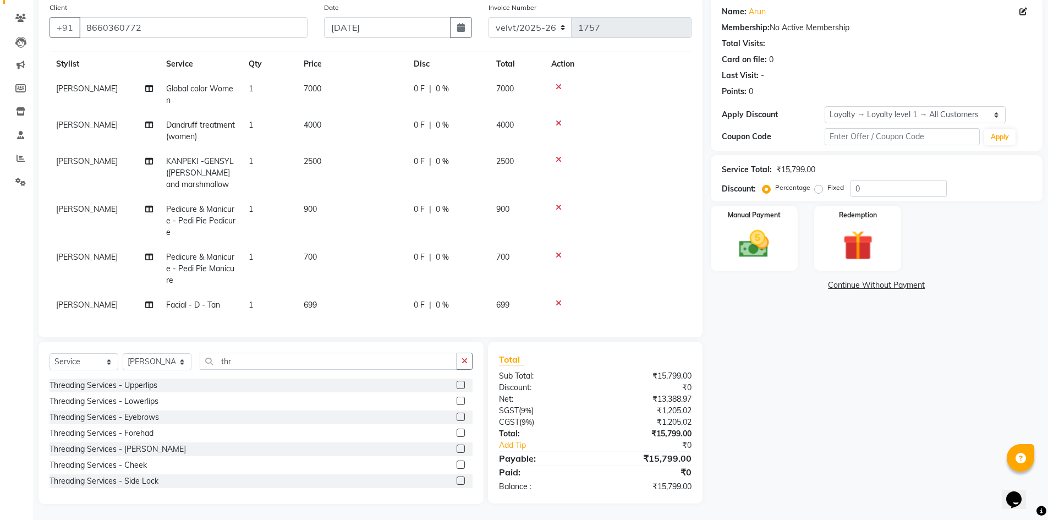
click at [457, 416] on label at bounding box center [461, 417] width 8 height 8
click at [457, 416] on input "checkbox" at bounding box center [460, 417] width 7 height 7
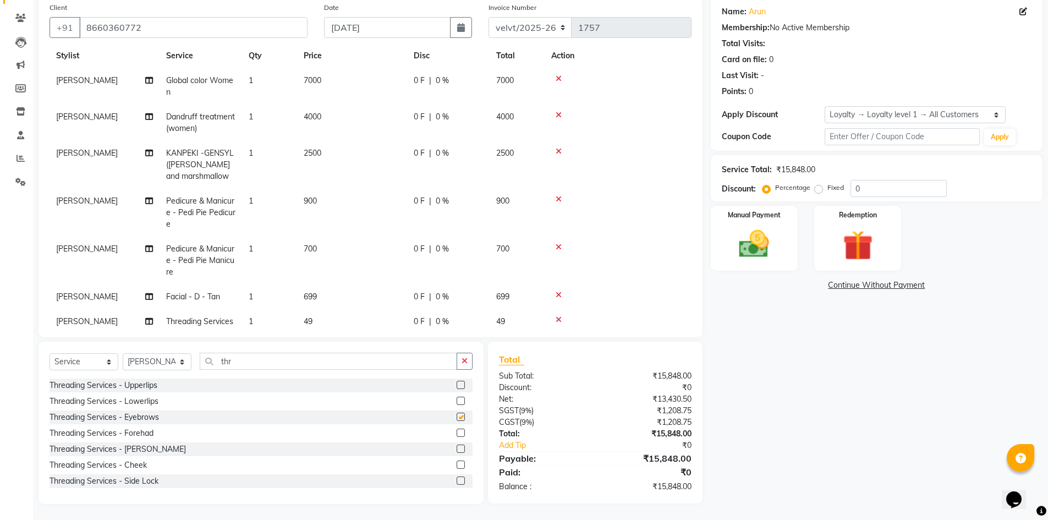
checkbox input "false"
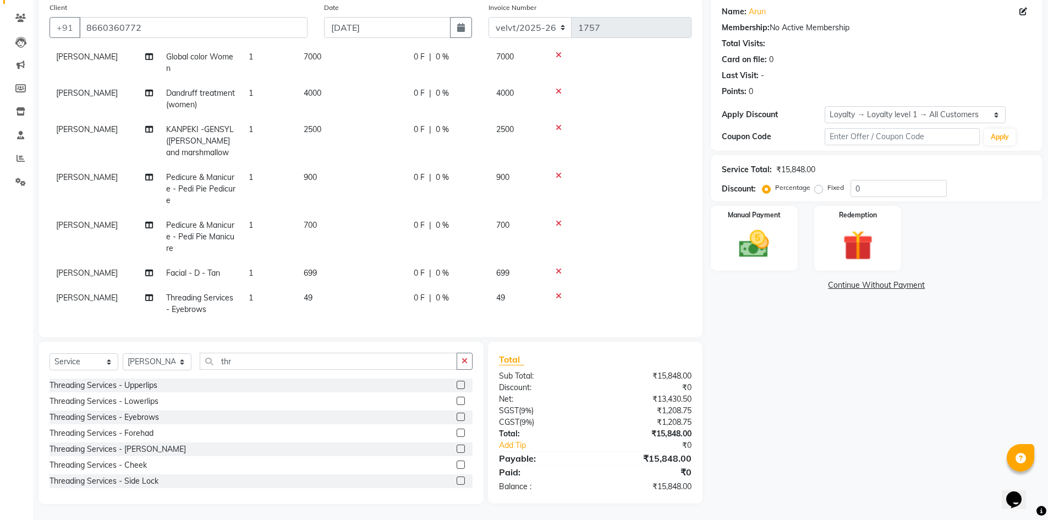
scroll to position [64, 0]
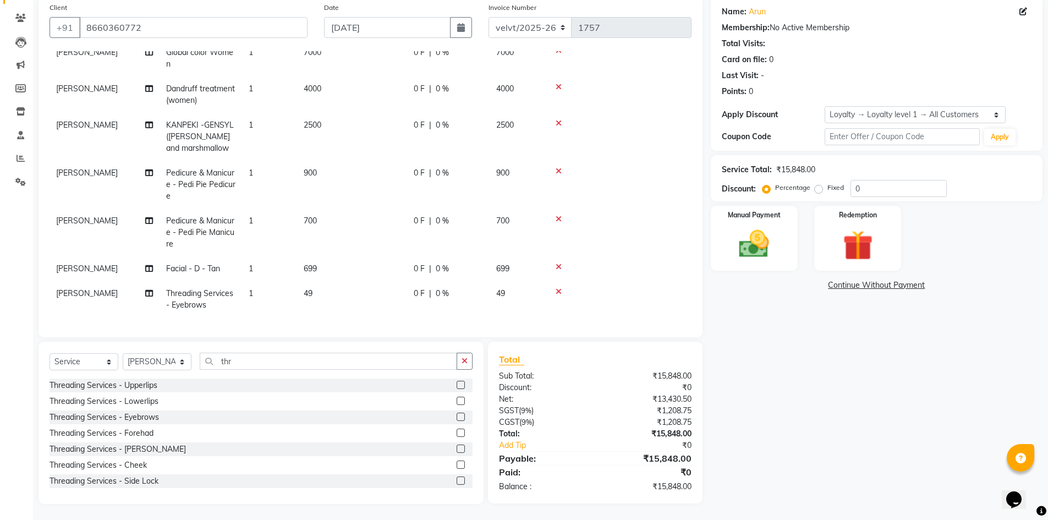
click at [309, 288] on span "49" at bounding box center [308, 293] width 9 height 10
select select "68468"
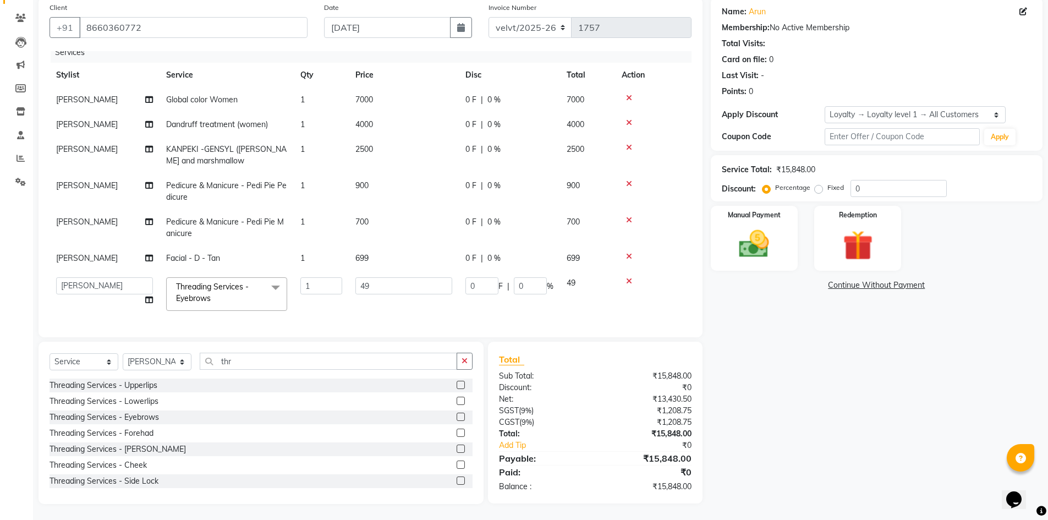
scroll to position [17, 0]
click at [385, 277] on input "49" at bounding box center [403, 285] width 97 height 17
type input "4"
type input "50"
click at [374, 254] on tbody "Tabrej Global color Women 1 7000 0 F | 0 % 7000 Tabrej Dandruff treatment (wome…" at bounding box center [371, 202] width 642 height 230
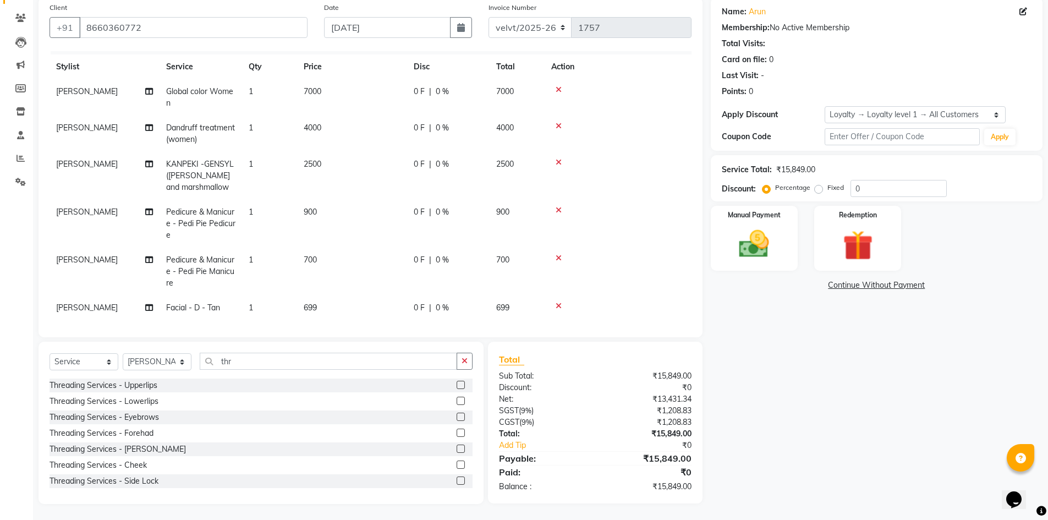
click at [320, 303] on td "699" at bounding box center [352, 307] width 110 height 25
select select "68468"
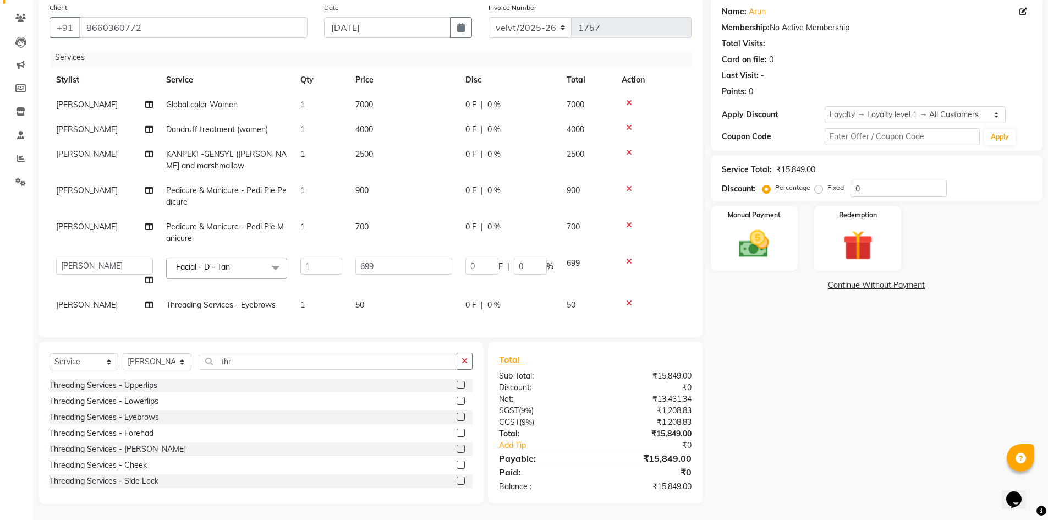
scroll to position [12, 0]
click at [381, 259] on input "699" at bounding box center [403, 265] width 97 height 17
type input "6"
type input "700"
click at [766, 391] on div "Name: Arun Membership: No Active Membership Total Visits: Card on file: 0 Last …" at bounding box center [881, 250] width 340 height 507
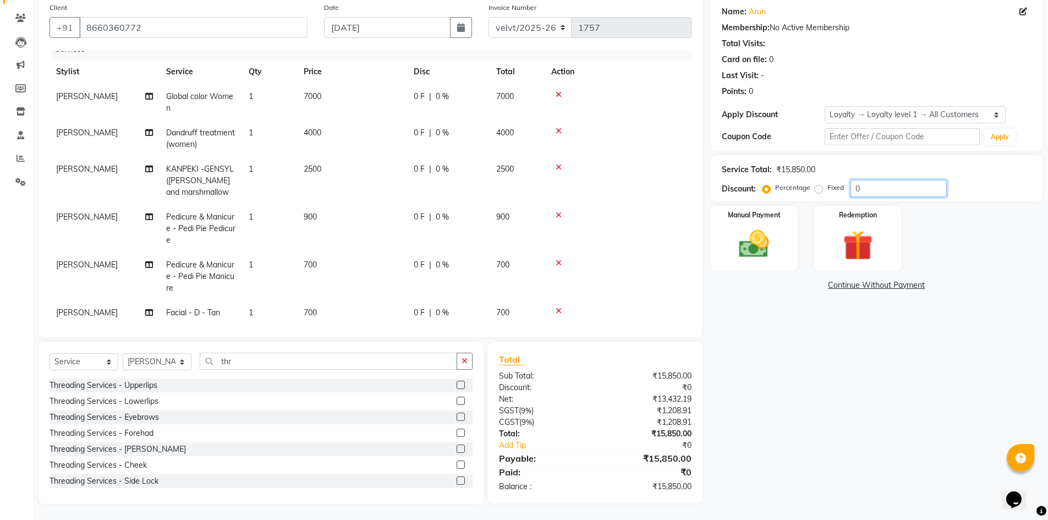
click at [858, 186] on input "0" at bounding box center [898, 188] width 96 height 17
type input "10"
click at [825, 432] on div "Name: Arun Membership: No Active Membership Total Visits: Card on file: 0 Last …" at bounding box center [881, 250] width 340 height 507
click at [827, 189] on label "Fixed" at bounding box center [835, 188] width 17 height 10
click at [818, 189] on input "Fixed" at bounding box center [821, 188] width 8 height 8
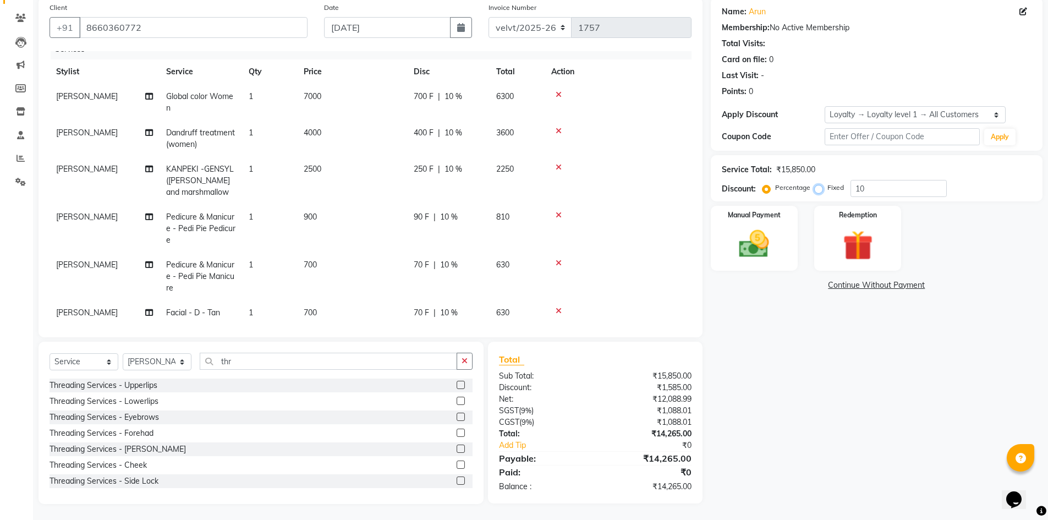
radio input "true"
click at [864, 191] on input "10" at bounding box center [898, 188] width 96 height 17
type input "1"
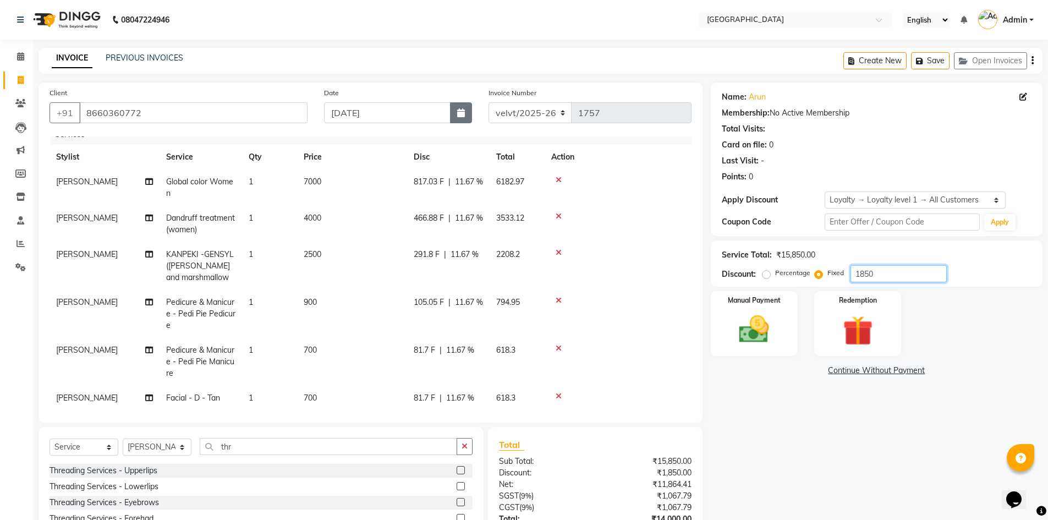
type input "1850"
click at [459, 110] on icon "button" at bounding box center [461, 112] width 8 height 9
select select "9"
select select "2025"
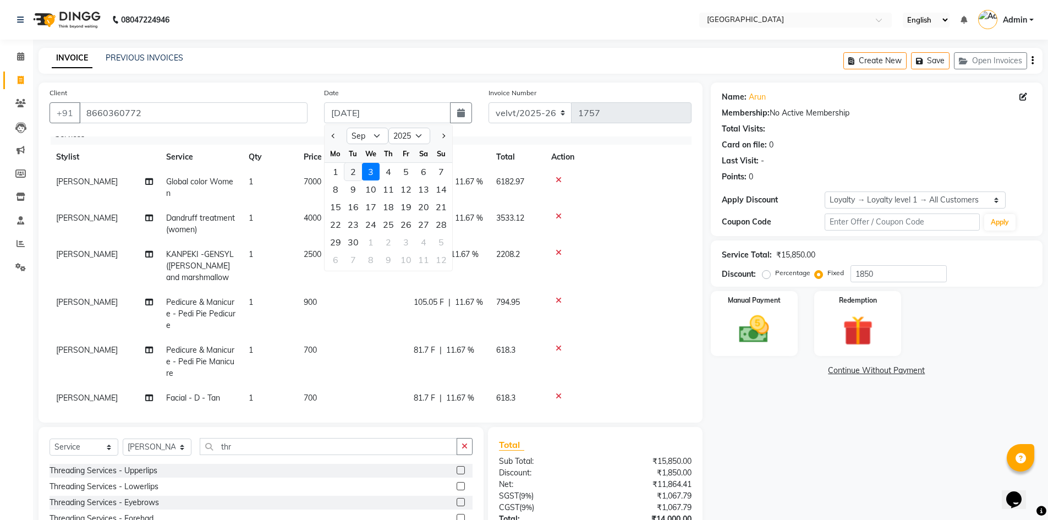
click at [353, 172] on div "2" at bounding box center [353, 172] width 18 height 18
type input "02-09-2025"
radio input "true"
type input "0"
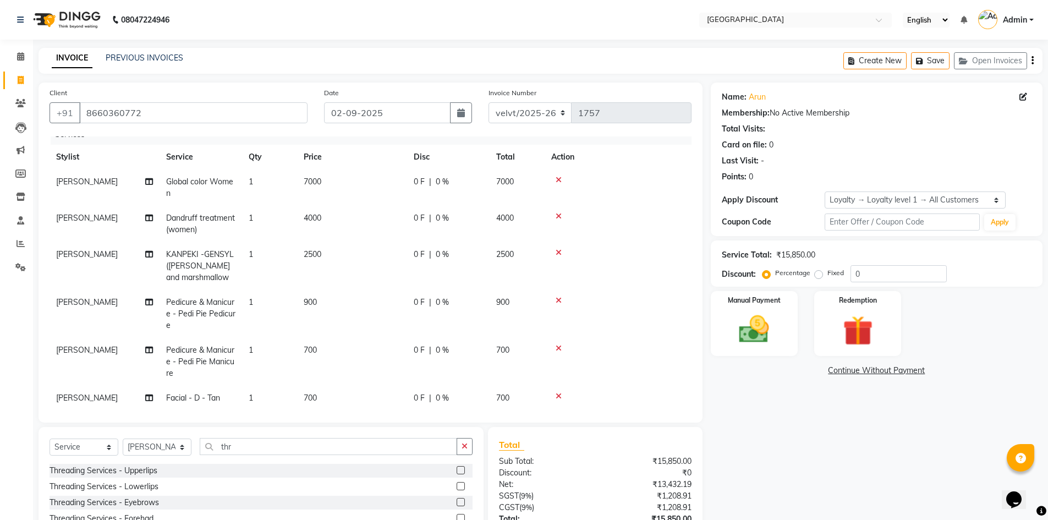
scroll to position [86, 0]
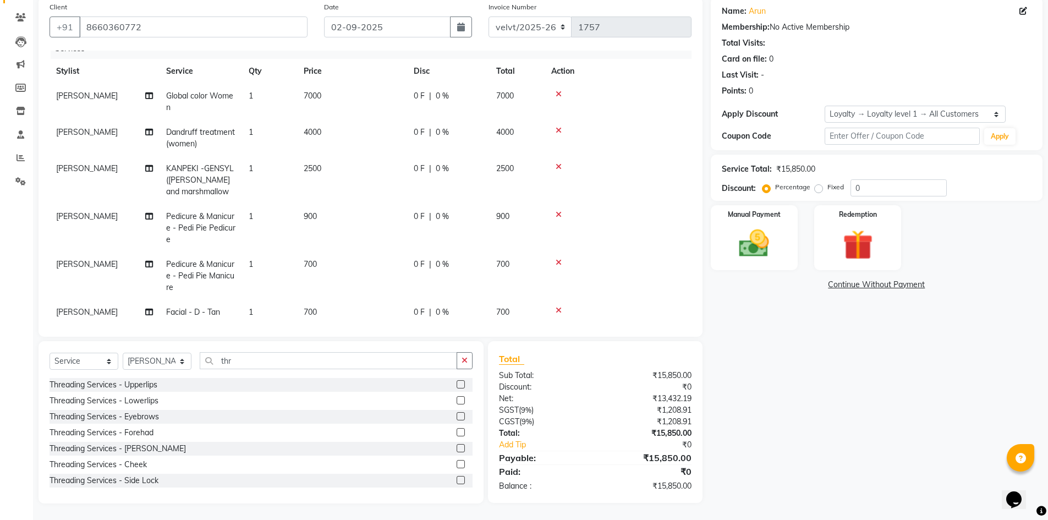
click at [827, 185] on label "Fixed" at bounding box center [835, 187] width 17 height 10
click at [817, 185] on input "Fixed" at bounding box center [821, 187] width 8 height 8
radio input "true"
click at [865, 188] on input "0" at bounding box center [898, 187] width 96 height 17
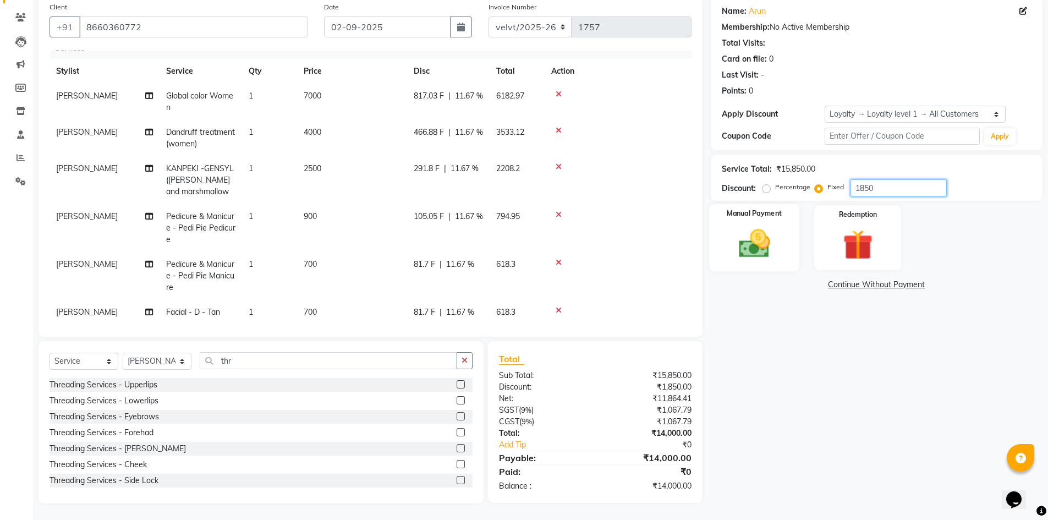
type input "1850"
click at [752, 248] on img at bounding box center [754, 244] width 51 height 36
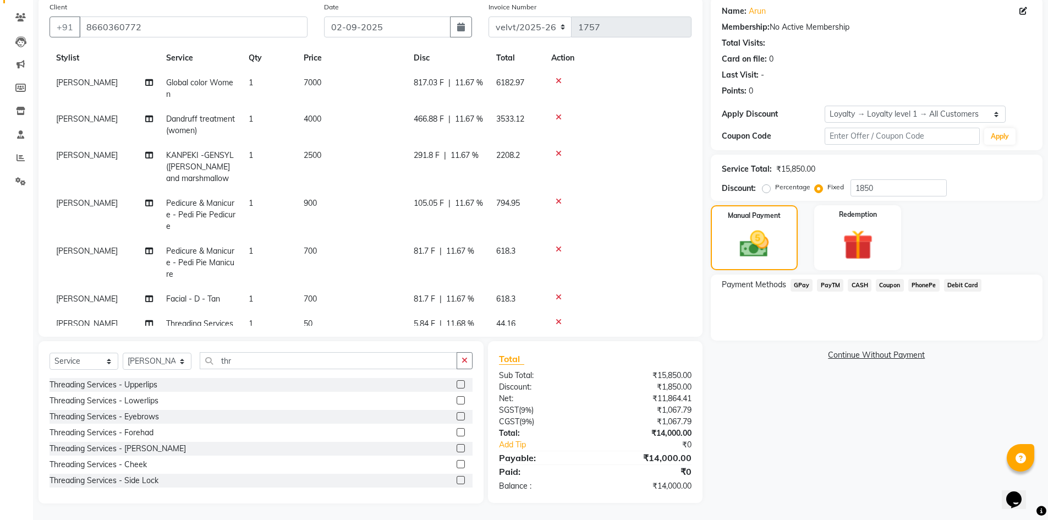
scroll to position [64, 0]
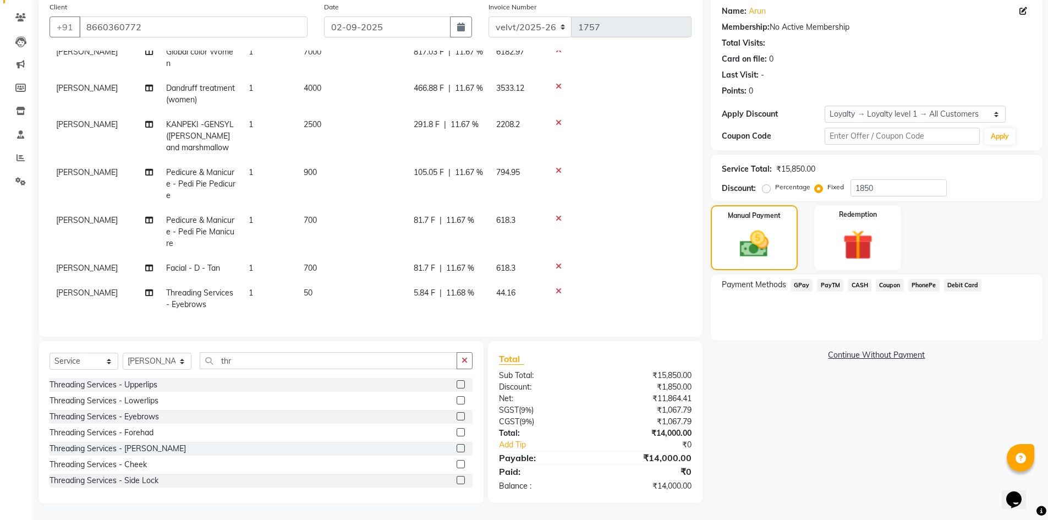
click at [922, 284] on span "PhonePe" at bounding box center [923, 285] width 31 height 13
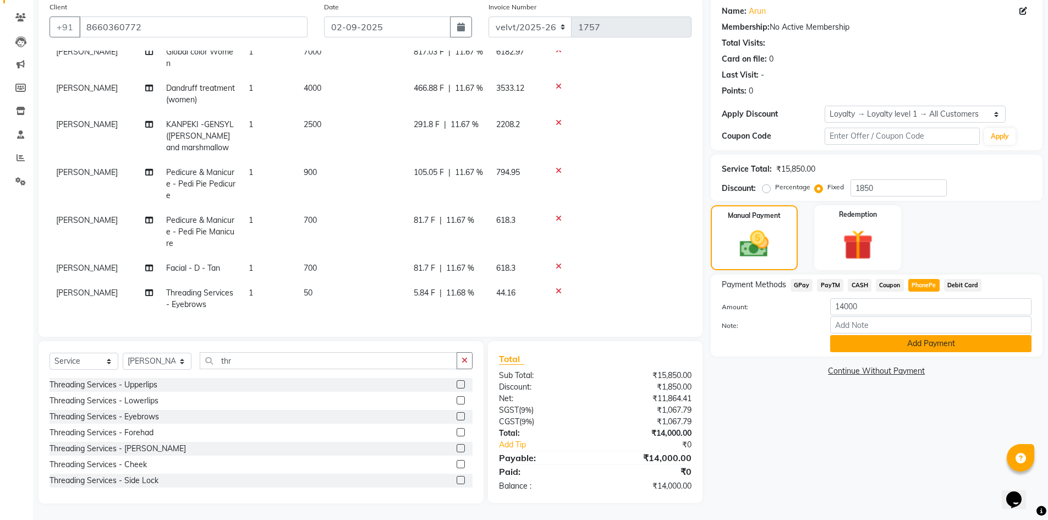
click at [896, 346] on button "Add Payment" at bounding box center [930, 343] width 201 height 17
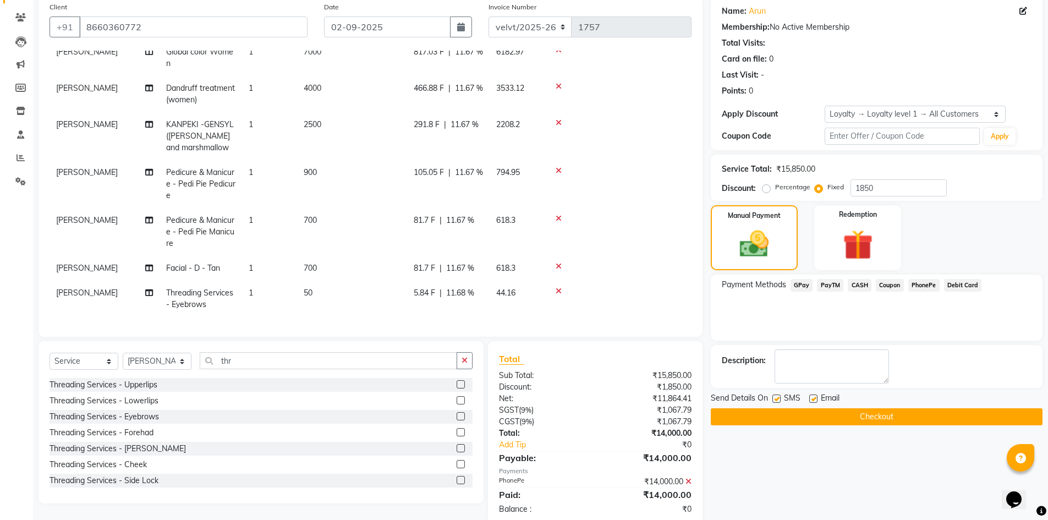
click at [776, 399] on label at bounding box center [776, 398] width 8 height 8
click at [776, 399] on input "checkbox" at bounding box center [775, 398] width 7 height 7
checkbox input "false"
click at [815, 396] on label at bounding box center [813, 398] width 8 height 8
click at [815, 396] on input "checkbox" at bounding box center [812, 398] width 7 height 7
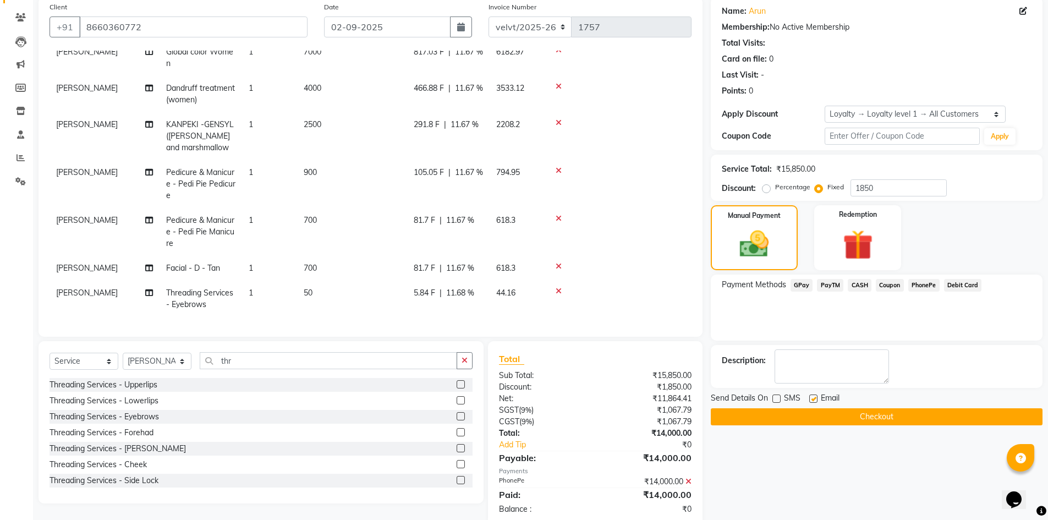
checkbox input "false"
click at [817, 410] on button "Checkout" at bounding box center [877, 416] width 332 height 17
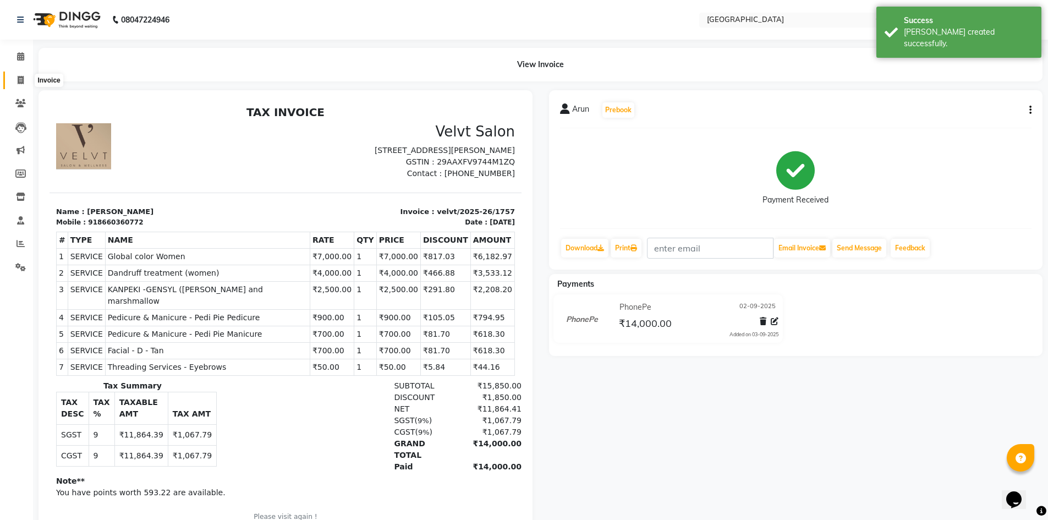
click at [20, 81] on icon at bounding box center [21, 80] width 6 height 8
select select "service"
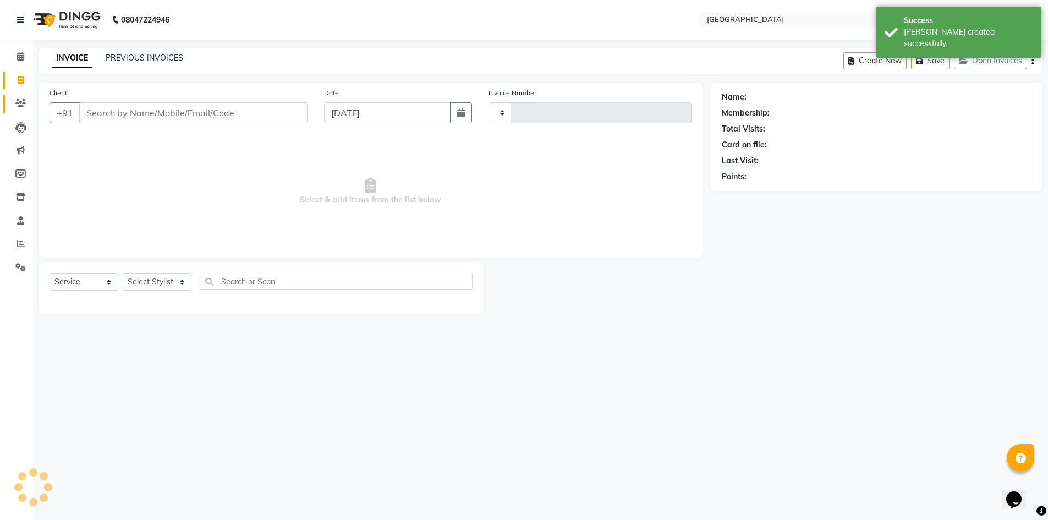
type input "1758"
select select "6279"
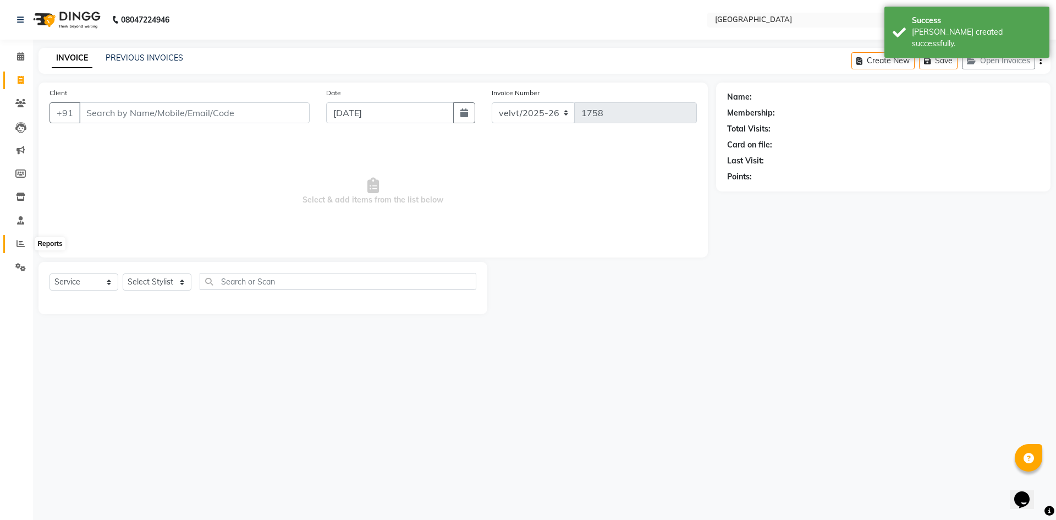
click at [19, 239] on span at bounding box center [20, 244] width 19 height 13
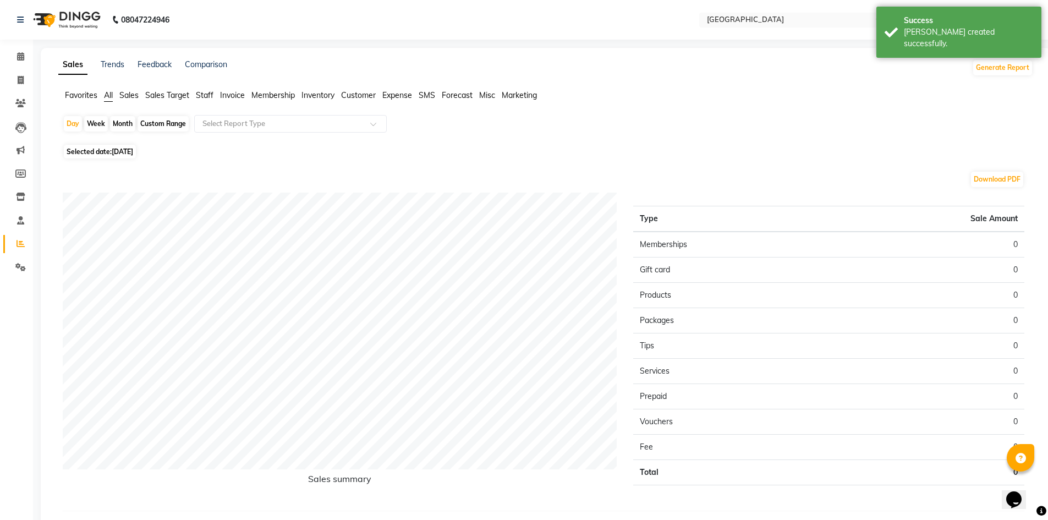
click at [118, 122] on div "Month" at bounding box center [122, 123] width 25 height 15
select select "9"
select select "2025"
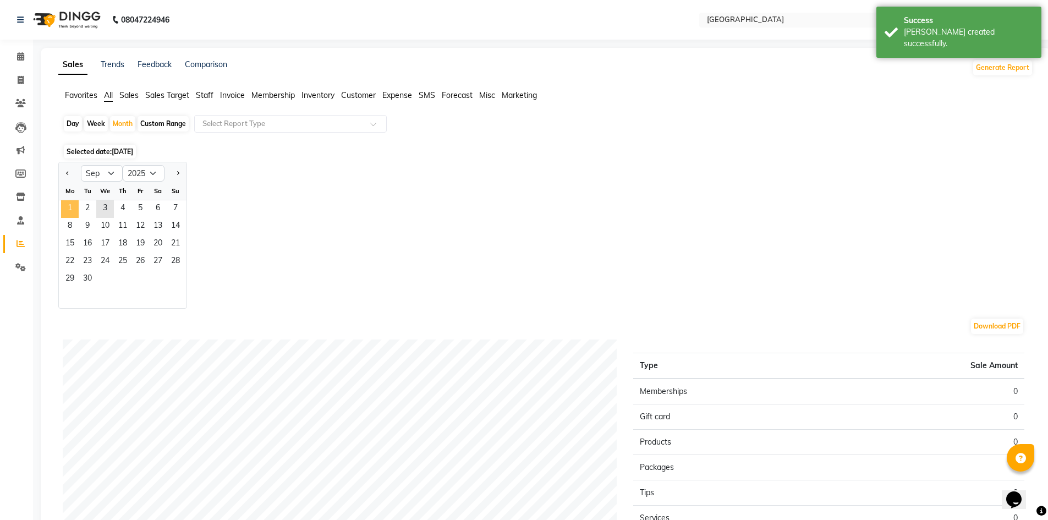
click at [67, 205] on span "1" at bounding box center [70, 209] width 18 height 18
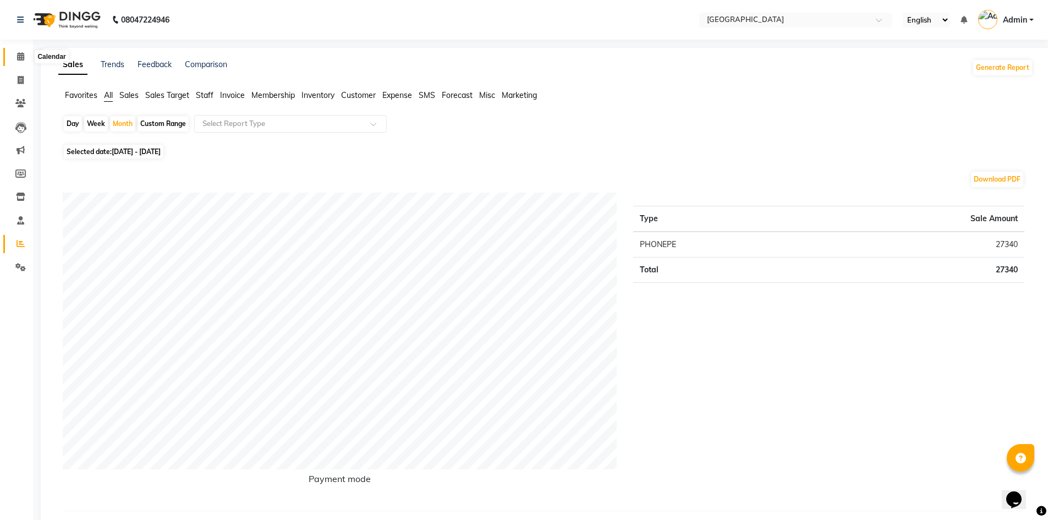
click at [21, 59] on icon at bounding box center [20, 56] width 7 height 8
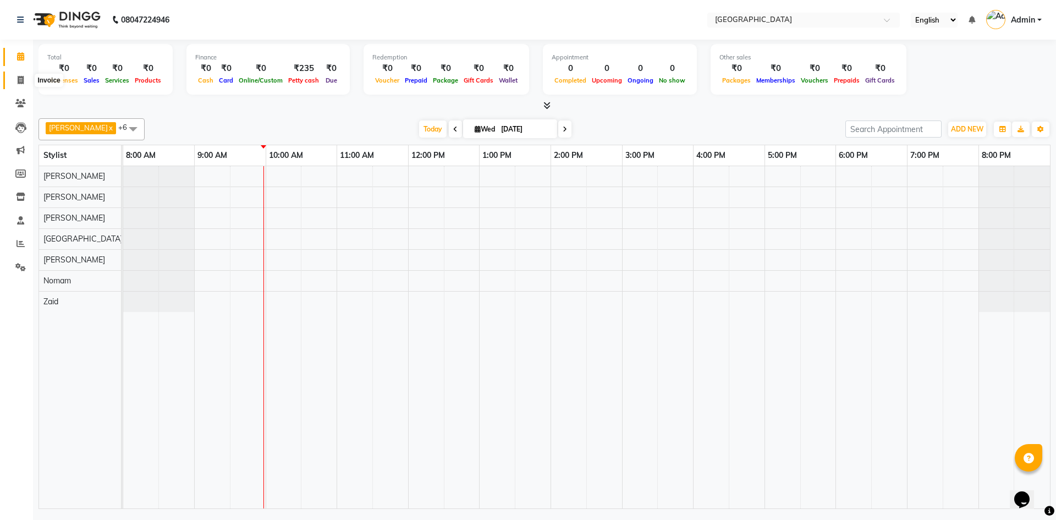
click at [26, 80] on span at bounding box center [20, 80] width 19 height 13
select select "service"
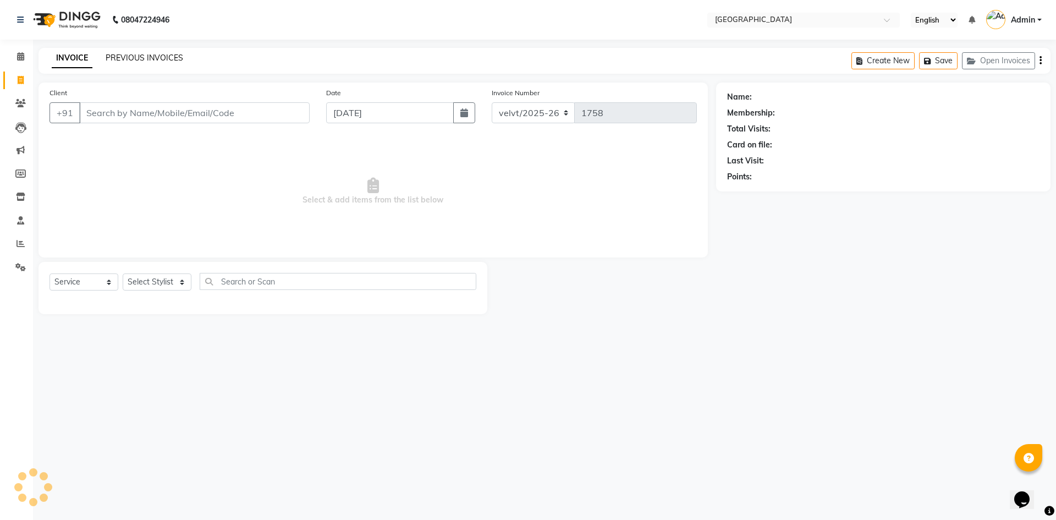
click at [119, 58] on link "PREVIOUS INVOICES" at bounding box center [145, 58] width 78 height 10
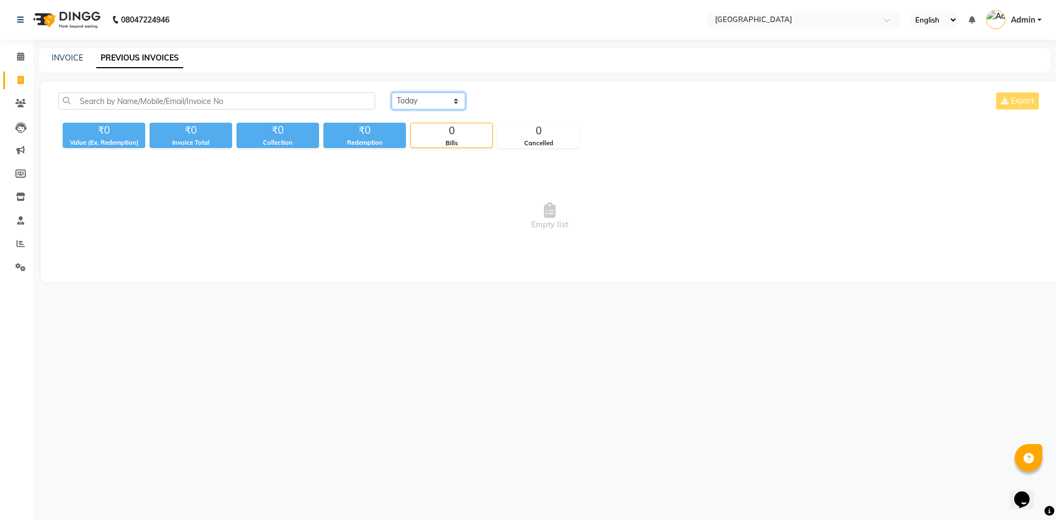
click at [423, 98] on select "Today Yesterday Custom Range" at bounding box center [429, 100] width 74 height 17
select select "yesterday"
click at [392, 92] on select "Today Yesterday Custom Range" at bounding box center [429, 100] width 74 height 17
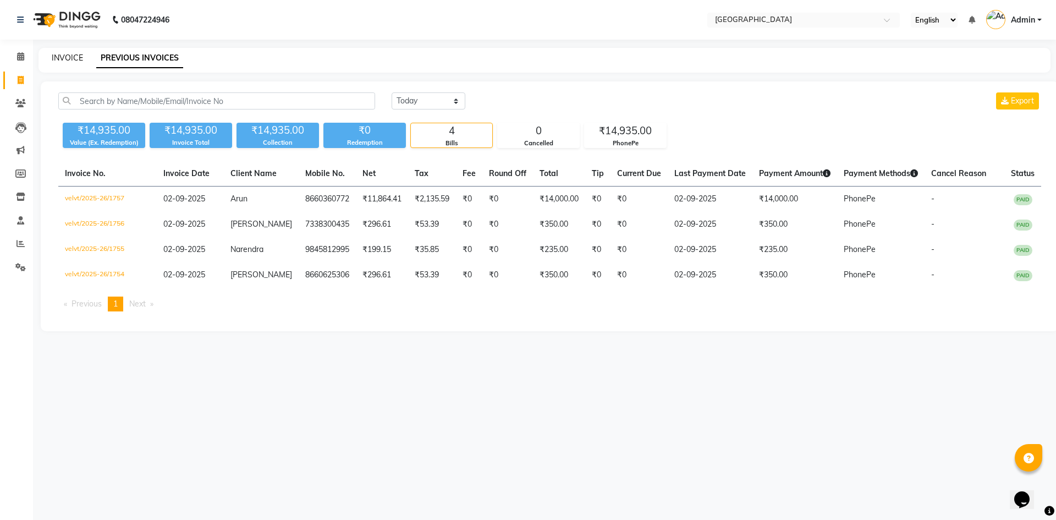
click at [65, 60] on link "INVOICE" at bounding box center [67, 58] width 31 height 10
select select "service"
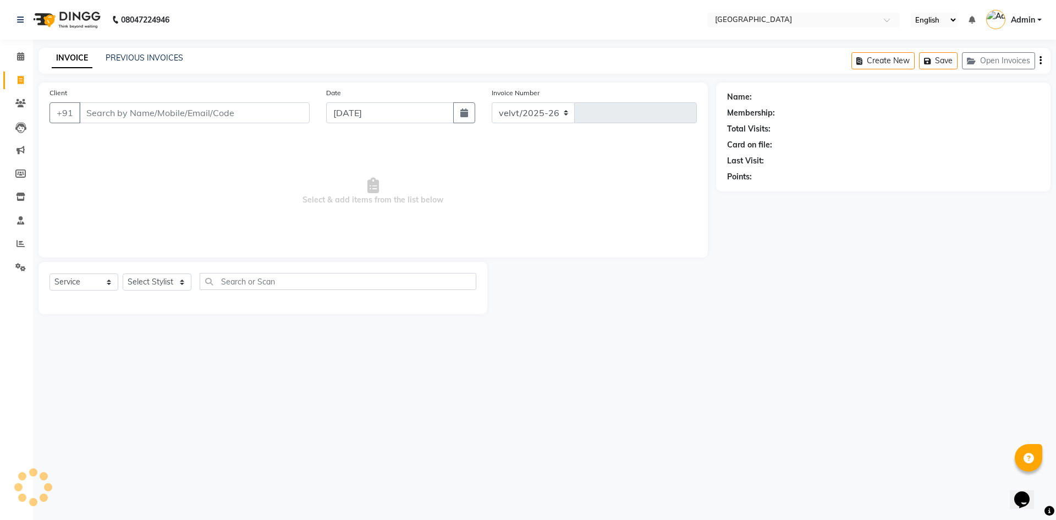
select select "6279"
type input "1758"
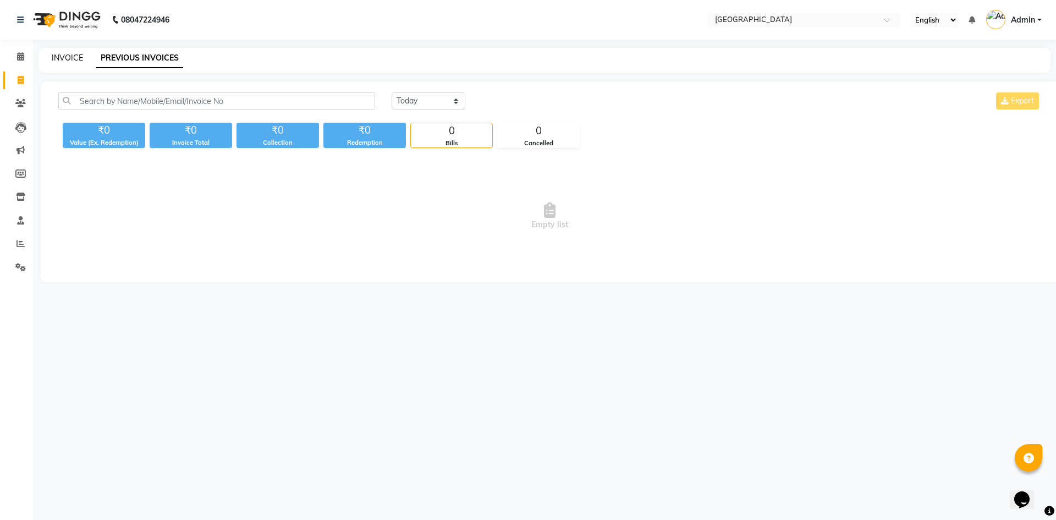
click at [65, 57] on link "INVOICE" at bounding box center [67, 58] width 31 height 10
select select "service"
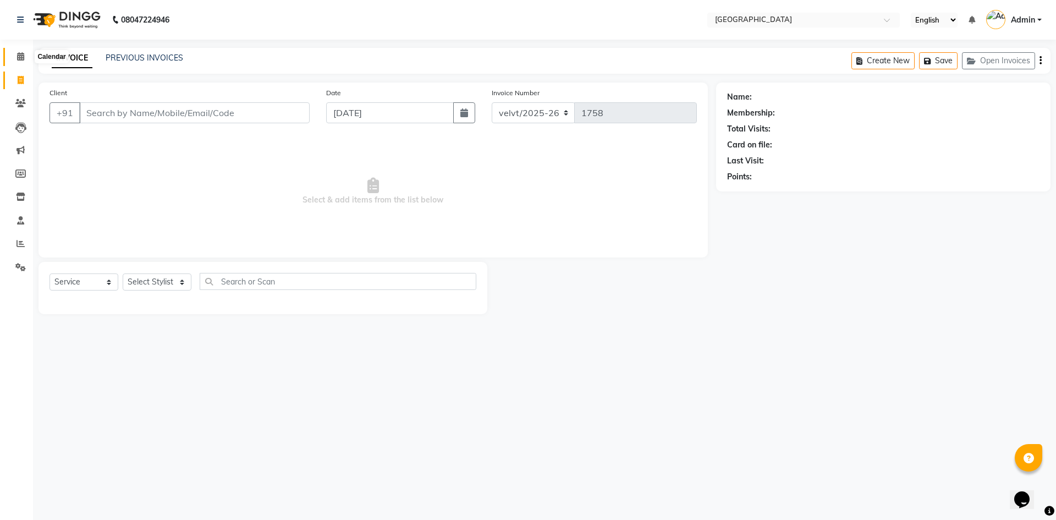
click at [15, 55] on span at bounding box center [20, 57] width 19 height 13
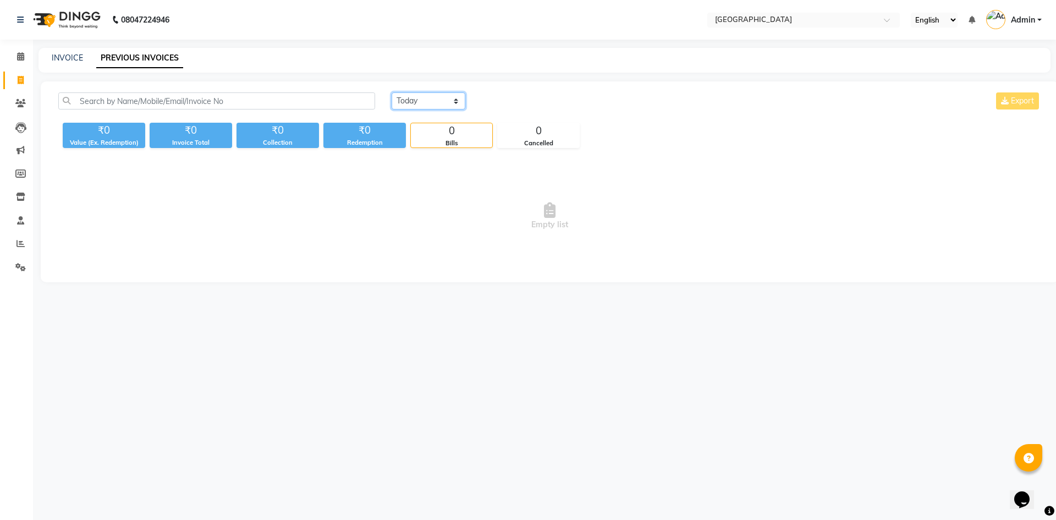
click at [426, 100] on select "[DATE] [DATE] Custom Range" at bounding box center [429, 100] width 74 height 17
select select "range"
click at [392, 92] on select "[DATE] [DATE] Custom Range" at bounding box center [429, 100] width 74 height 17
click at [519, 107] on input "[DATE]" at bounding box center [518, 101] width 77 height 15
select select "9"
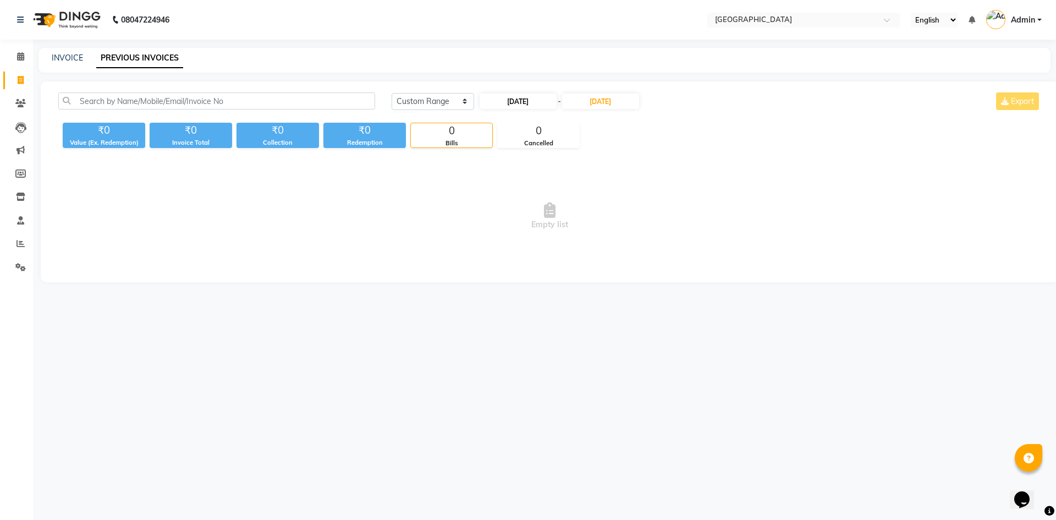
select select "2025"
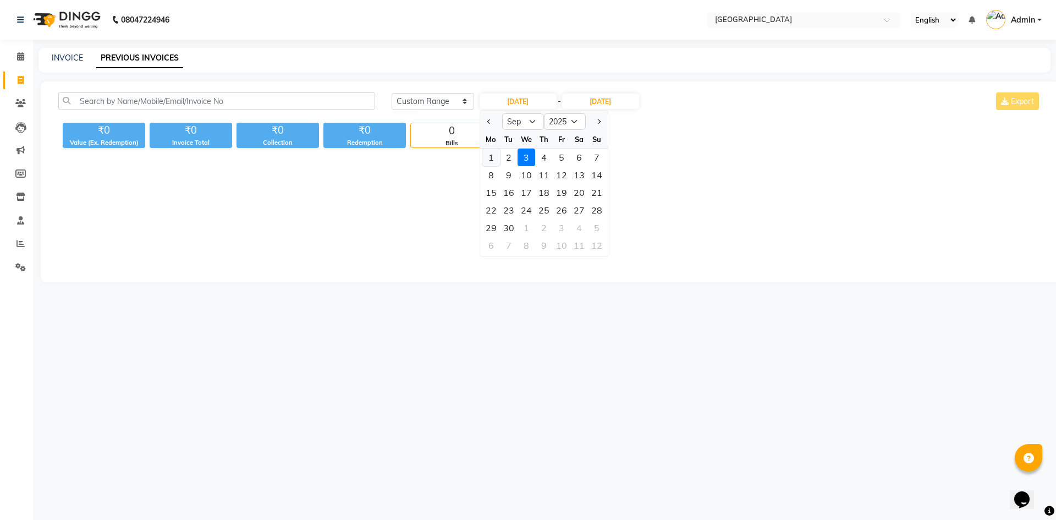
click at [491, 156] on div "1" at bounding box center [491, 158] width 18 height 18
type input "01-09-2025"
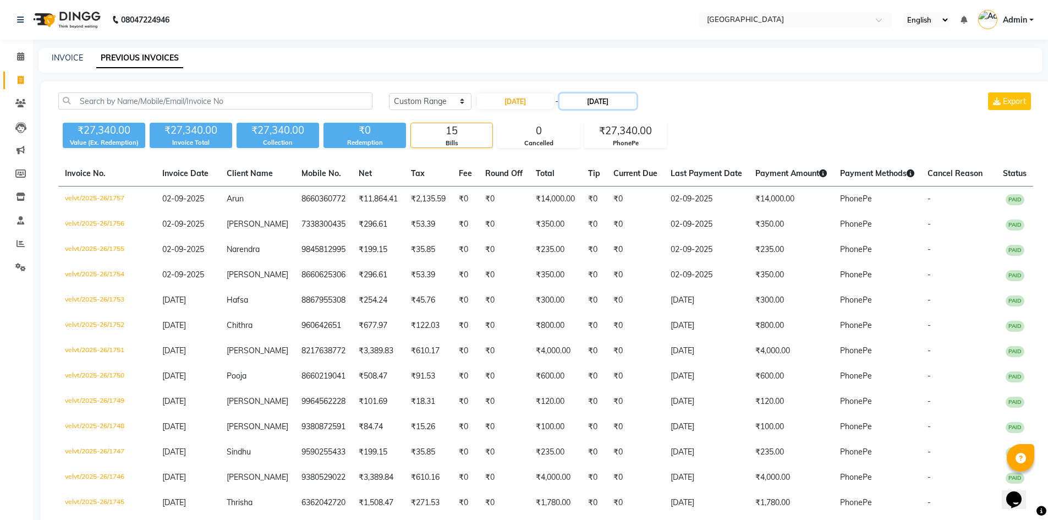
click at [606, 97] on input "[DATE]" at bounding box center [597, 101] width 77 height 15
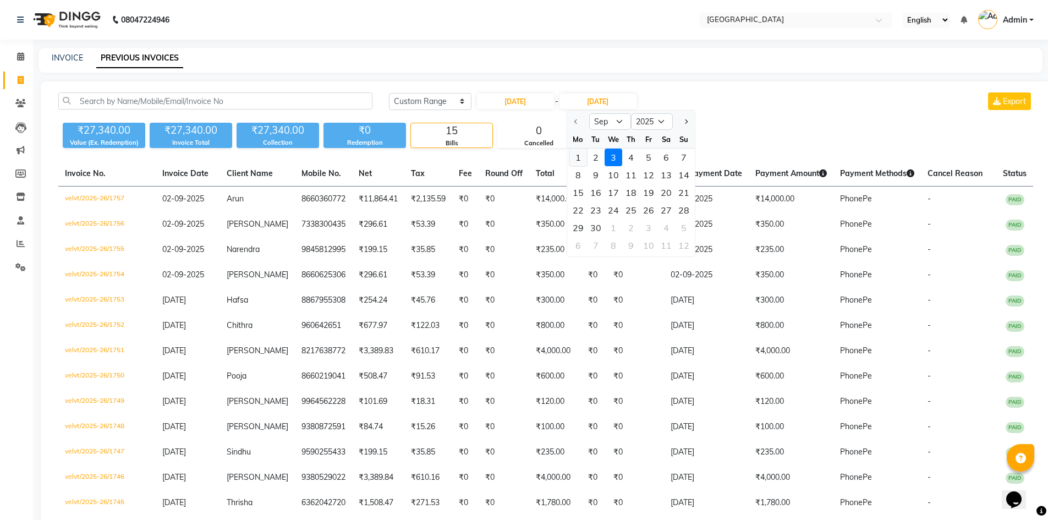
click at [582, 157] on div "1" at bounding box center [578, 158] width 18 height 18
type input "01-09-2025"
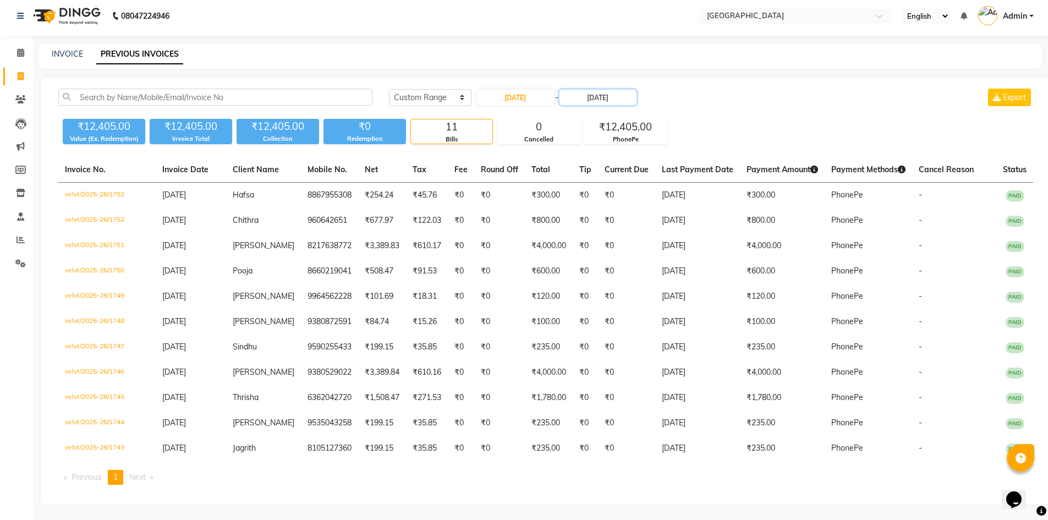
scroll to position [5, 0]
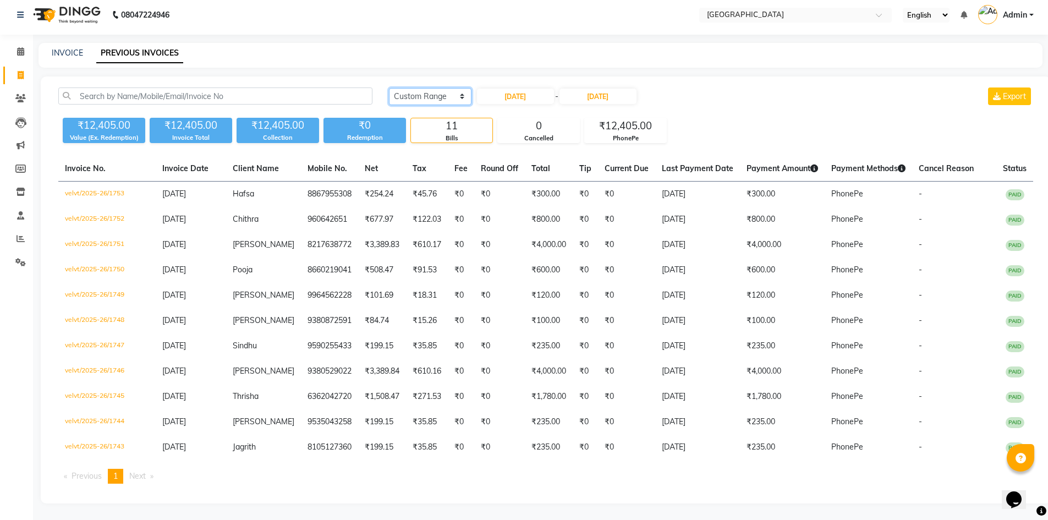
click at [405, 93] on select "Today Yesterday Custom Range" at bounding box center [430, 96] width 83 height 17
select select "yesterday"
click at [389, 88] on select "Today Yesterday Custom Range" at bounding box center [430, 96] width 83 height 17
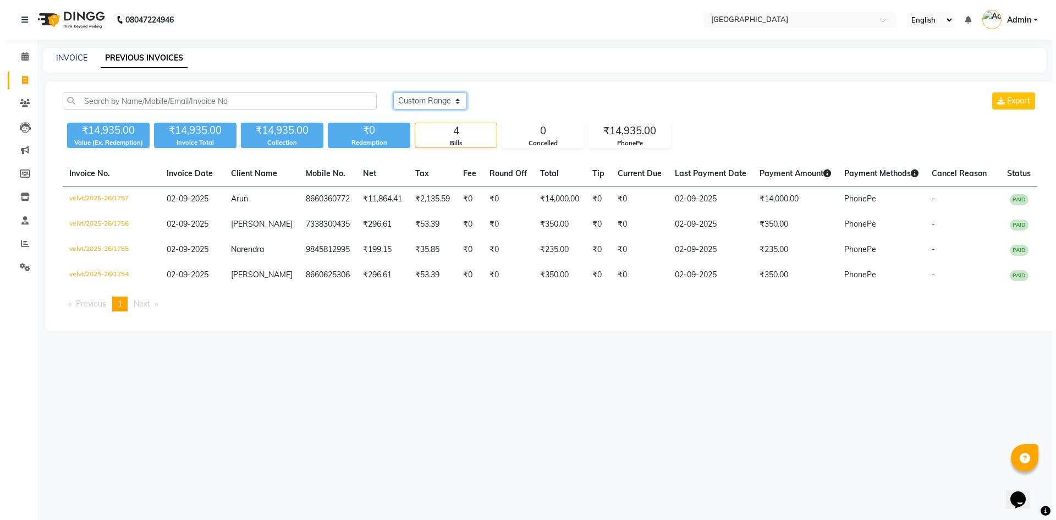
scroll to position [0, 0]
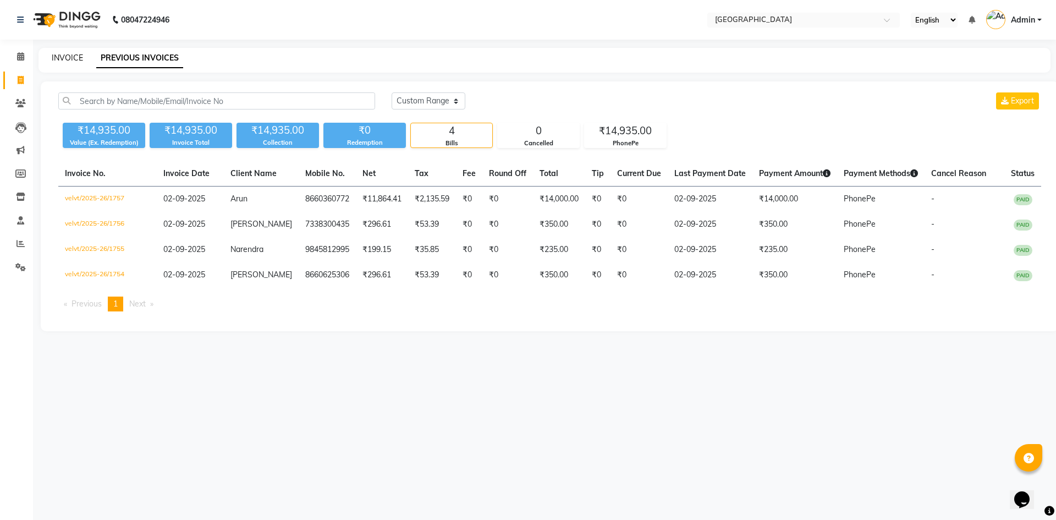
click at [64, 60] on link "INVOICE" at bounding box center [67, 58] width 31 height 10
select select "service"
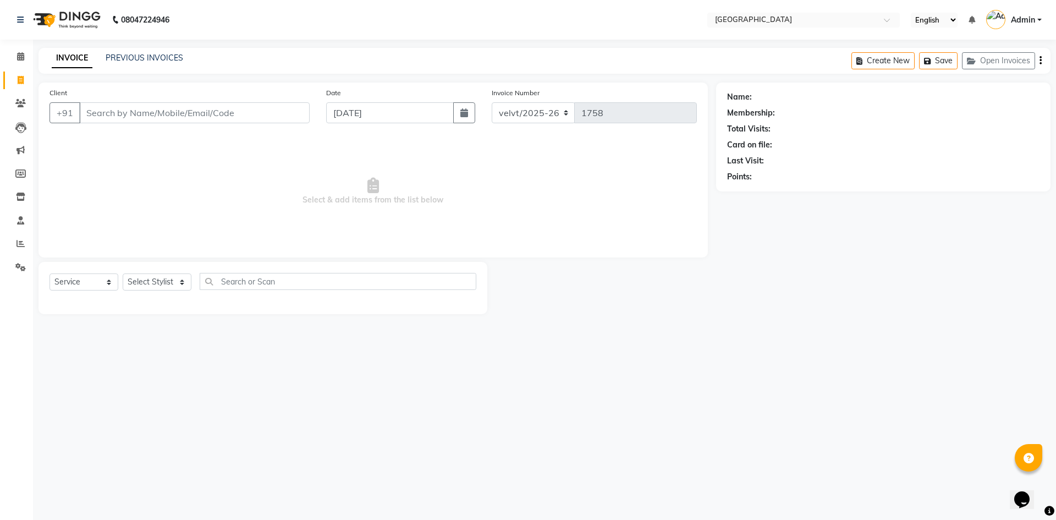
click at [111, 114] on input "Client" at bounding box center [194, 112] width 230 height 21
type input "9482983147"
click at [270, 114] on span "Add Client" at bounding box center [281, 112] width 43 height 11
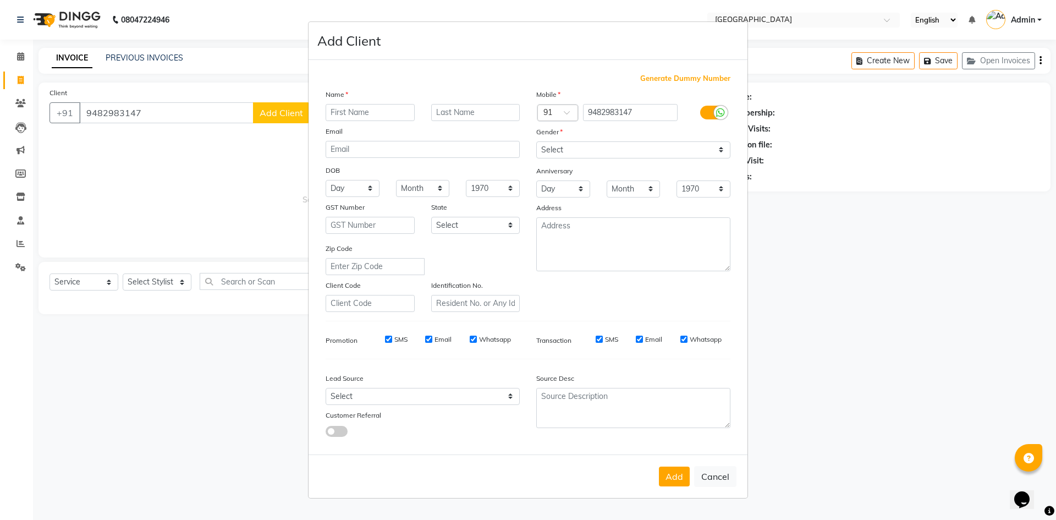
click at [339, 111] on input "text" at bounding box center [370, 112] width 89 height 17
type input "Shruthi"
click at [545, 149] on select "Select Male Female Other Prefer Not To Say" at bounding box center [633, 149] width 194 height 17
select select "female"
click at [536, 141] on select "Select Male Female Other Prefer Not To Say" at bounding box center [633, 149] width 194 height 17
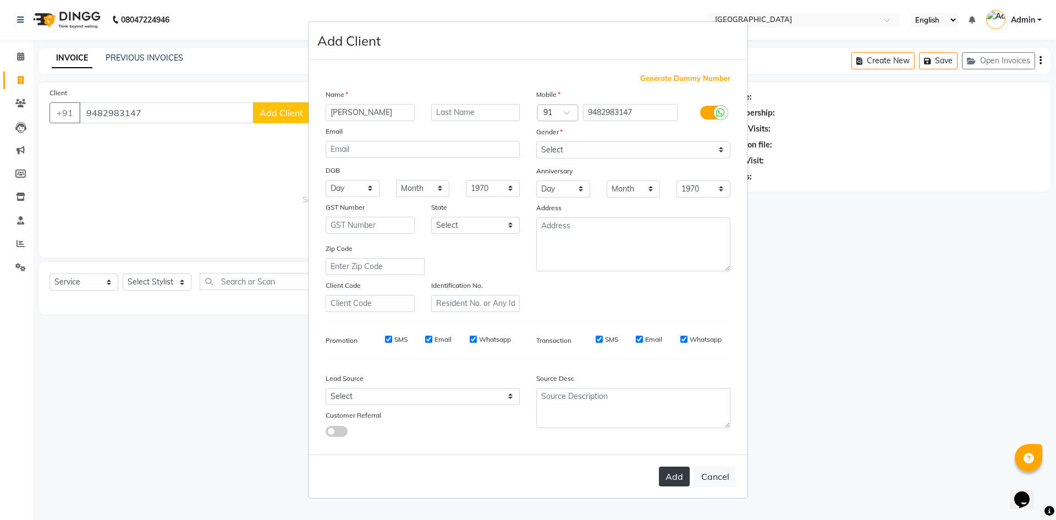
click at [674, 470] on button "Add" at bounding box center [674, 476] width 31 height 20
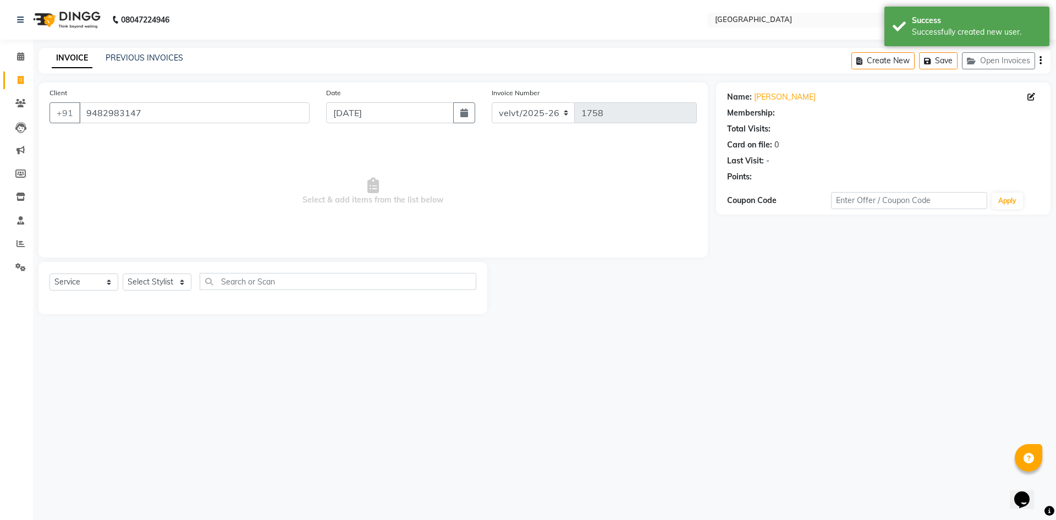
select select "1: Object"
click at [154, 279] on select "Select Stylist Aameer Barkha Nandini Anchan Nomam Roma Tabrej Zaid" at bounding box center [157, 281] width 69 height 17
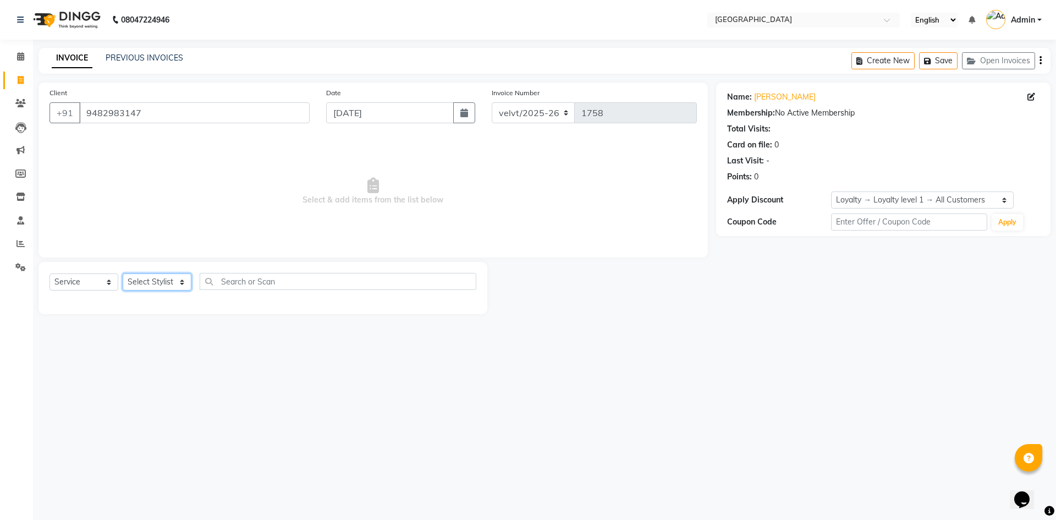
click at [141, 283] on select "Select Stylist Aameer Barkha Nandini Anchan Nomam Roma Tabrej Zaid" at bounding box center [157, 281] width 69 height 17
click at [158, 283] on select "Select Stylist Aameer Barkha Nandini Anchan Nomam Roma Tabrej Zaid" at bounding box center [157, 281] width 69 height 17
select select "76710"
click at [123, 273] on select "Select Stylist Aameer Barkha Nandini Anchan Nomam Roma Tabrej Zaid" at bounding box center [157, 281] width 69 height 17
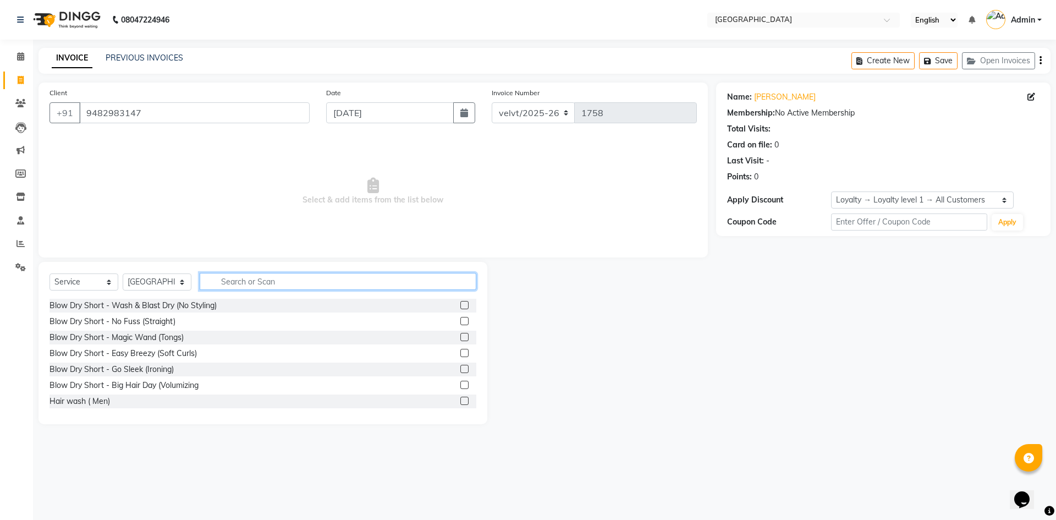
click at [219, 287] on input "text" at bounding box center [338, 281] width 277 height 17
type input "thre"
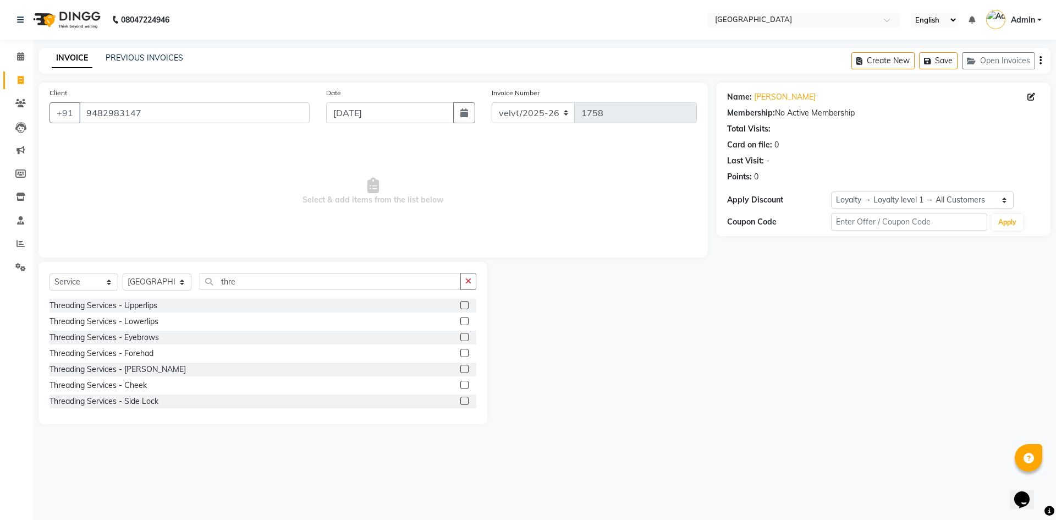
click at [460, 338] on label at bounding box center [464, 337] width 8 height 8
click at [460, 338] on input "checkbox" at bounding box center [463, 337] width 7 height 7
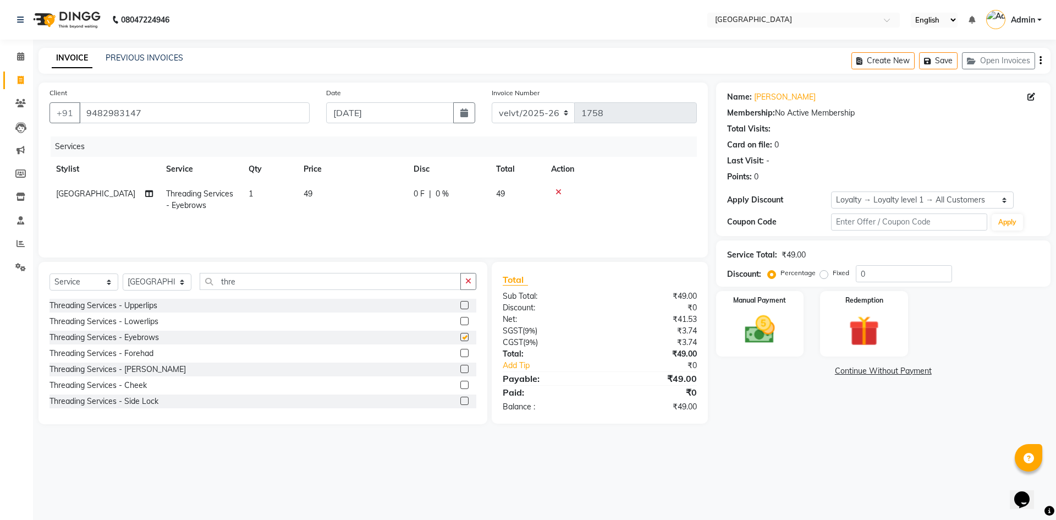
checkbox input "false"
click at [311, 191] on span "49" at bounding box center [308, 194] width 9 height 10
select select "76710"
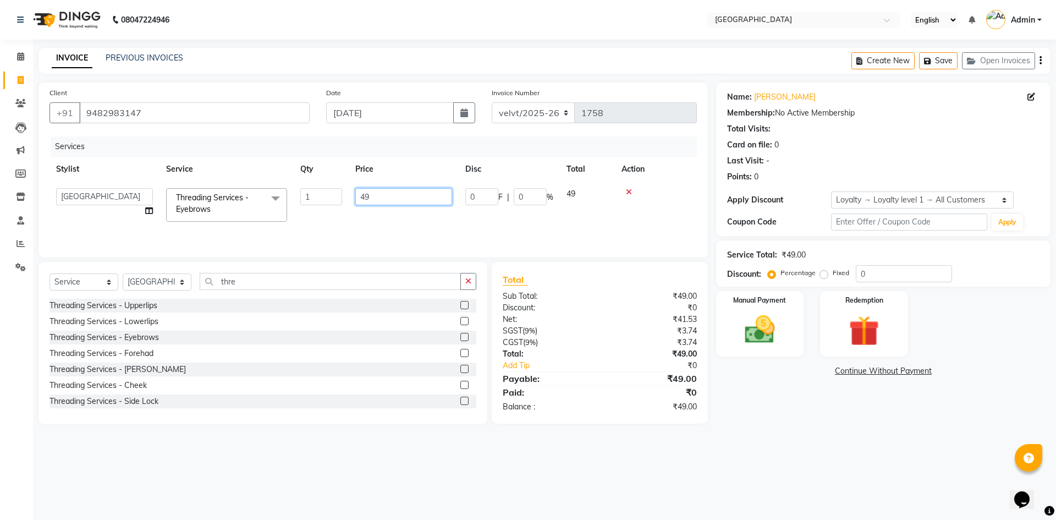
click at [379, 192] on input "49" at bounding box center [403, 196] width 97 height 17
type input "4"
type input "50"
click at [905, 449] on div "08047224946 Select Location × Velvt Salon, Rg Road English ENGLISH Español العر…" at bounding box center [528, 260] width 1056 height 520
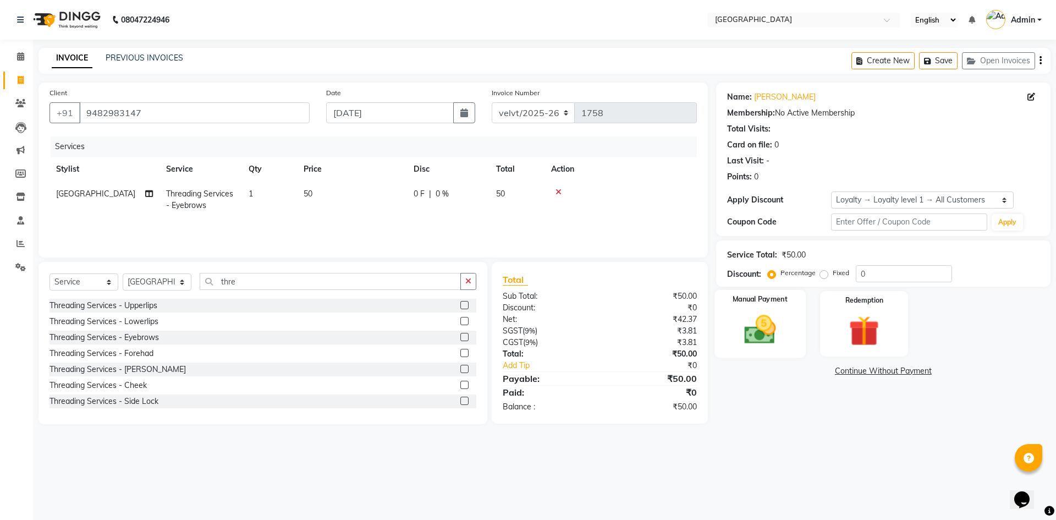
click at [745, 337] on img at bounding box center [759, 329] width 51 height 36
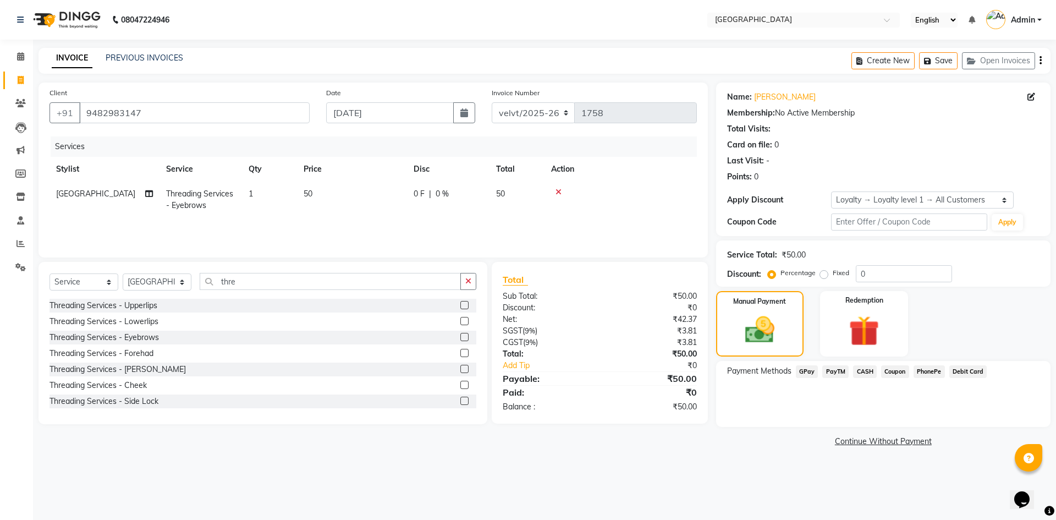
click at [926, 367] on span "PhonePe" at bounding box center [929, 371] width 31 height 13
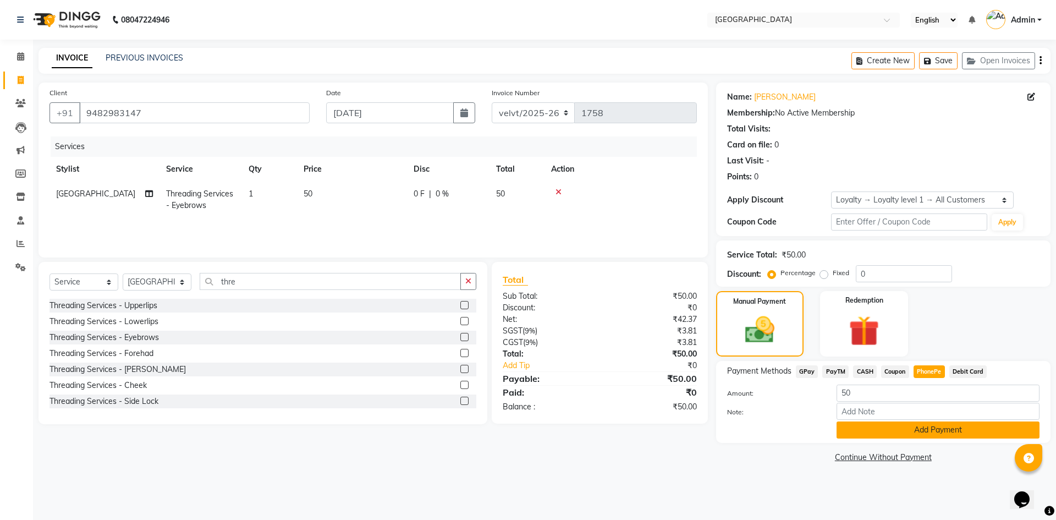
click at [837, 427] on button "Add Payment" at bounding box center [938, 429] width 203 height 17
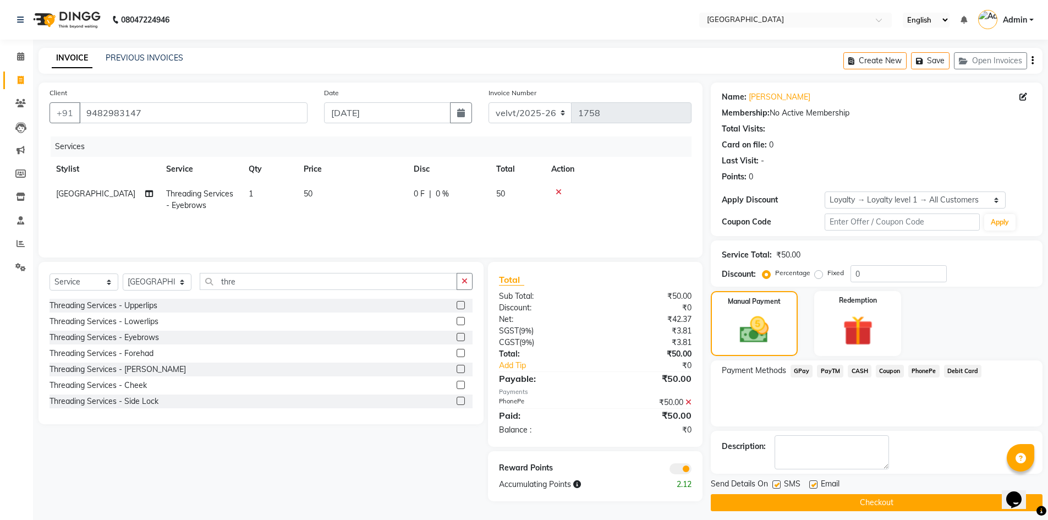
click at [771, 485] on div "Send Details On SMS Email" at bounding box center [877, 485] width 332 height 14
click at [811, 485] on label at bounding box center [813, 484] width 8 height 8
click at [811, 485] on input "checkbox" at bounding box center [812, 484] width 7 height 7
click at [815, 485] on label at bounding box center [813, 484] width 8 height 8
click at [815, 485] on input "checkbox" at bounding box center [812, 484] width 7 height 7
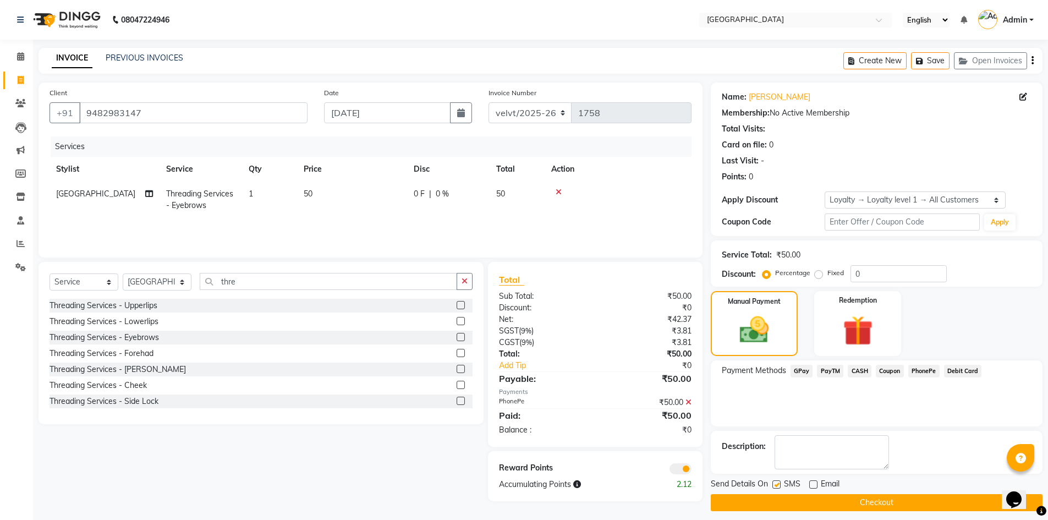
checkbox input "true"
click at [804, 507] on button "Checkout" at bounding box center [877, 502] width 332 height 17
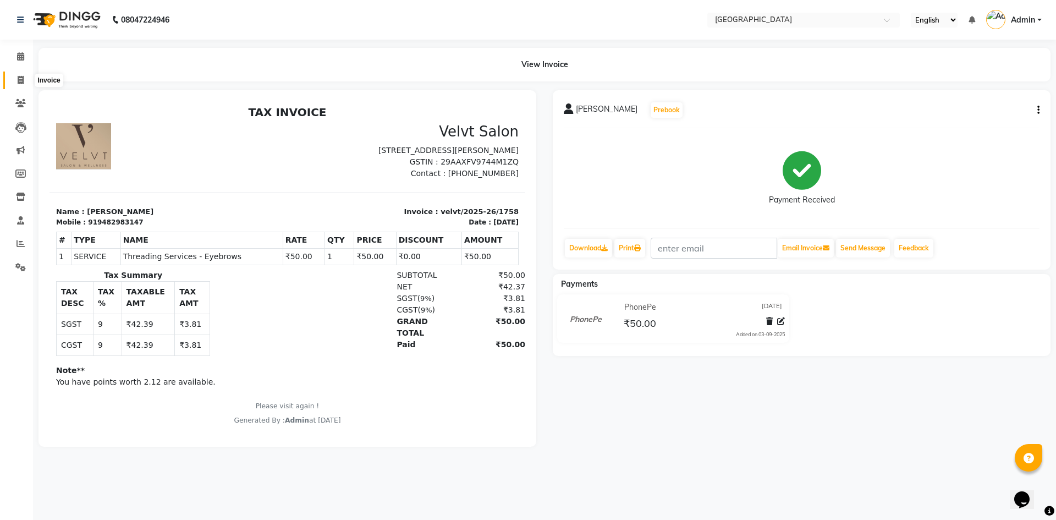
click at [16, 78] on span at bounding box center [20, 80] width 19 height 13
select select "service"
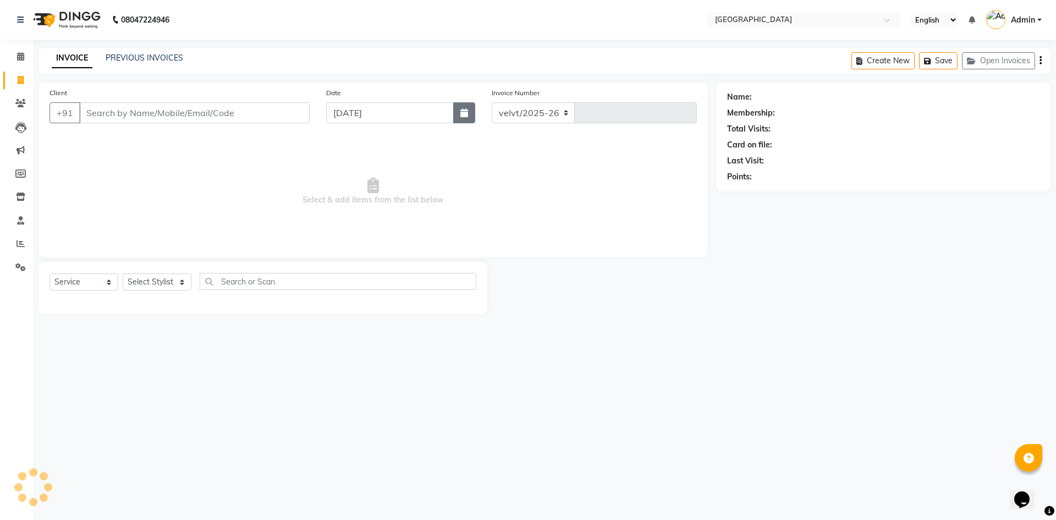
select select "6279"
type input "1759"
click at [467, 109] on icon "button" at bounding box center [464, 112] width 8 height 9
select select "9"
select select "2025"
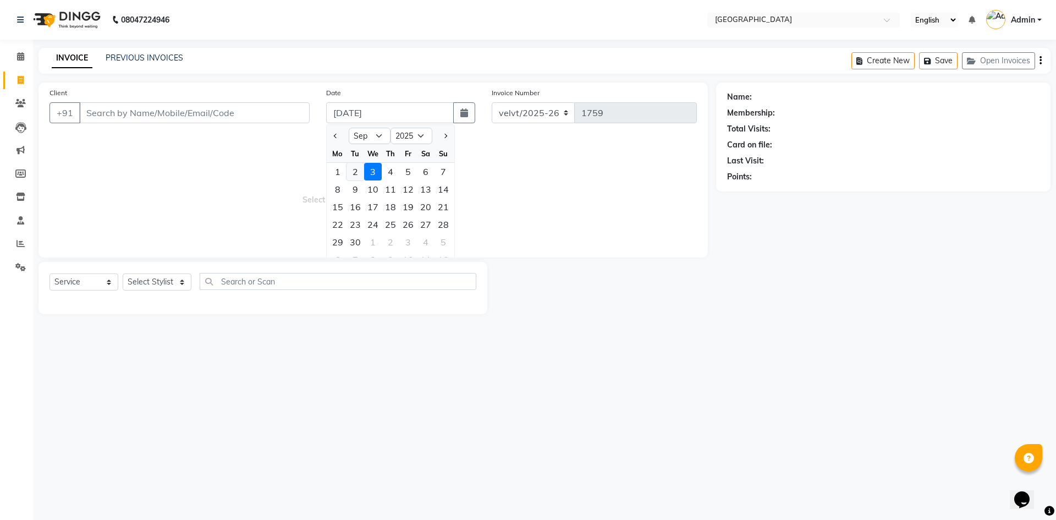
click at [362, 170] on div "2" at bounding box center [356, 172] width 18 height 18
type input "02-09-2025"
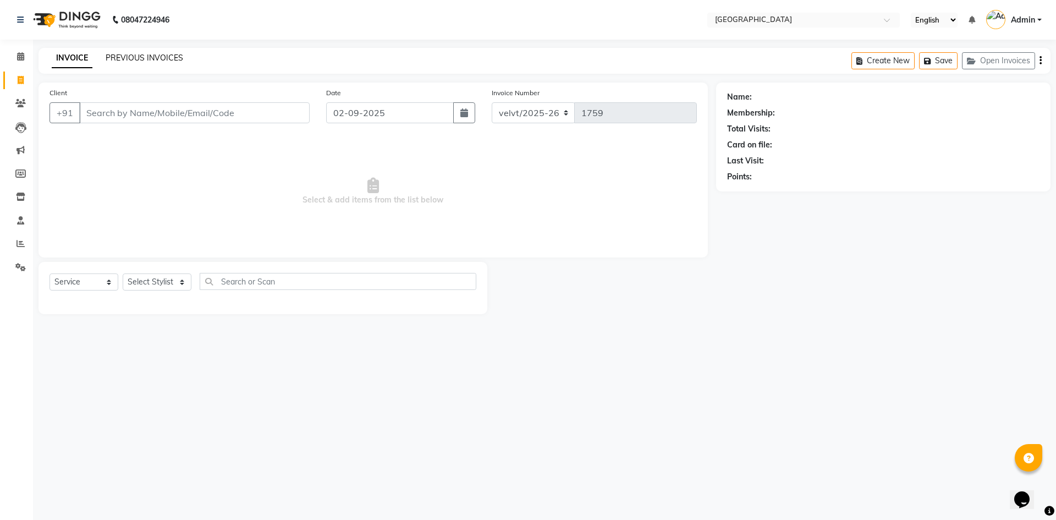
click at [145, 57] on link "PREVIOUS INVOICES" at bounding box center [145, 58] width 78 height 10
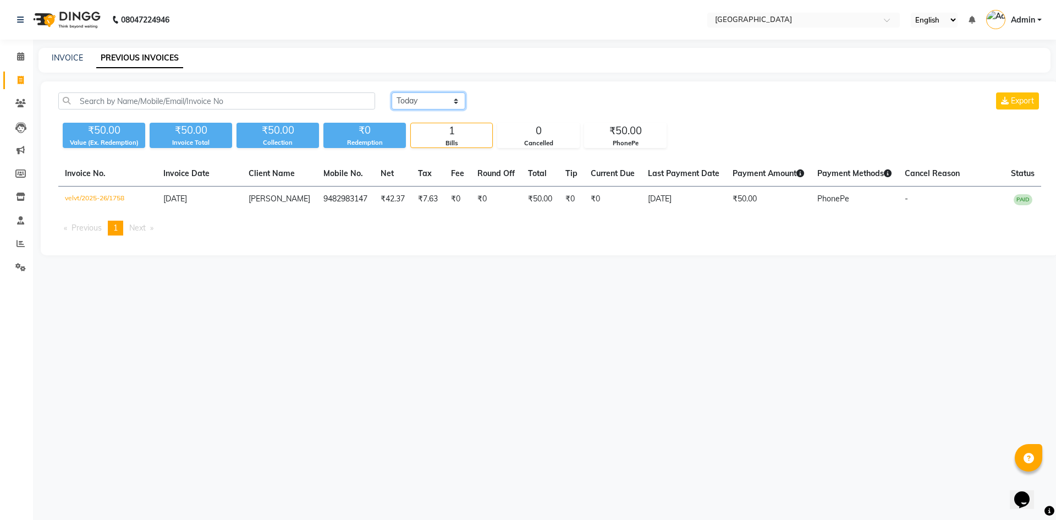
click at [406, 109] on select "Today Yesterday Custom Range" at bounding box center [429, 100] width 74 height 17
select select "yesterday"
click at [392, 92] on select "Today Yesterday Custom Range" at bounding box center [429, 100] width 74 height 17
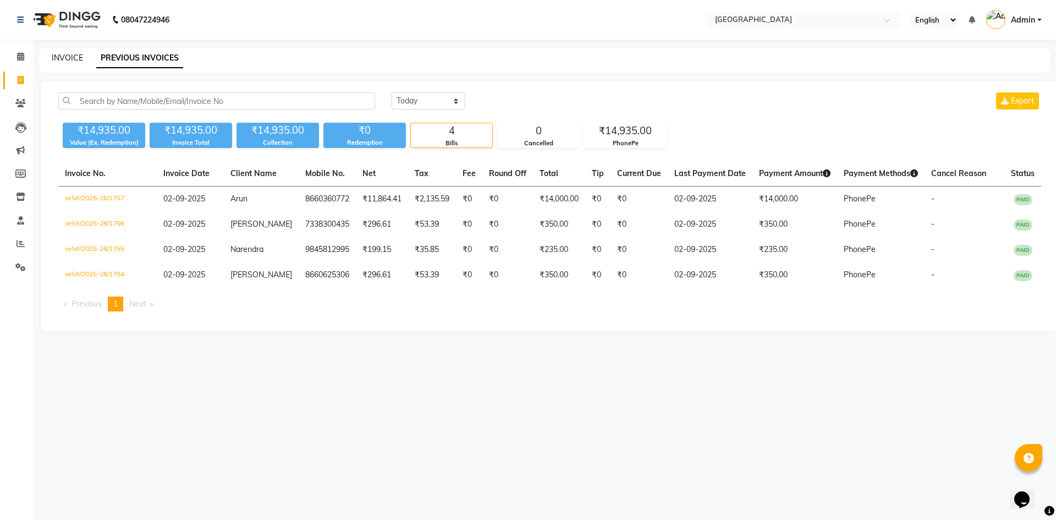
click at [68, 57] on link "INVOICE" at bounding box center [67, 58] width 31 height 10
select select "service"
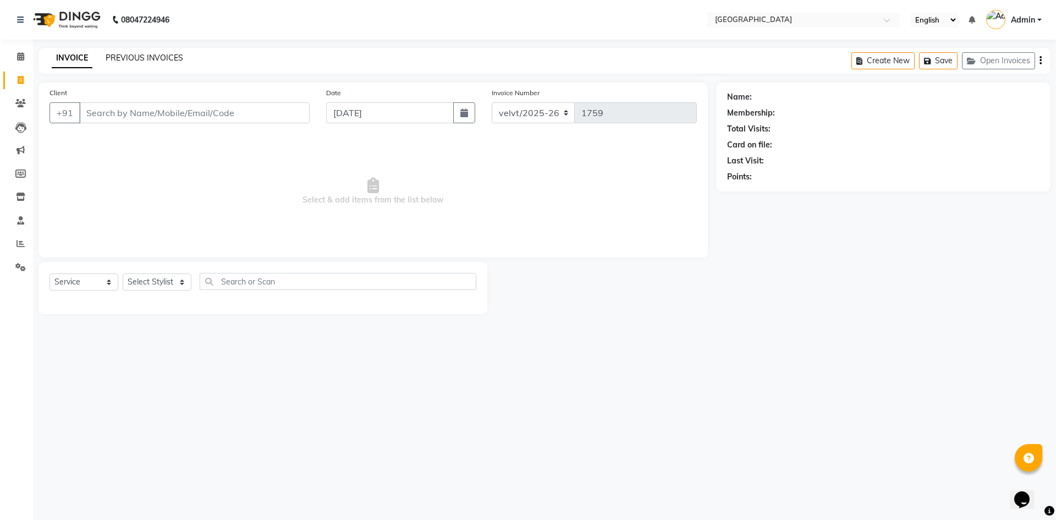
click at [149, 60] on link "PREVIOUS INVOICES" at bounding box center [145, 58] width 78 height 10
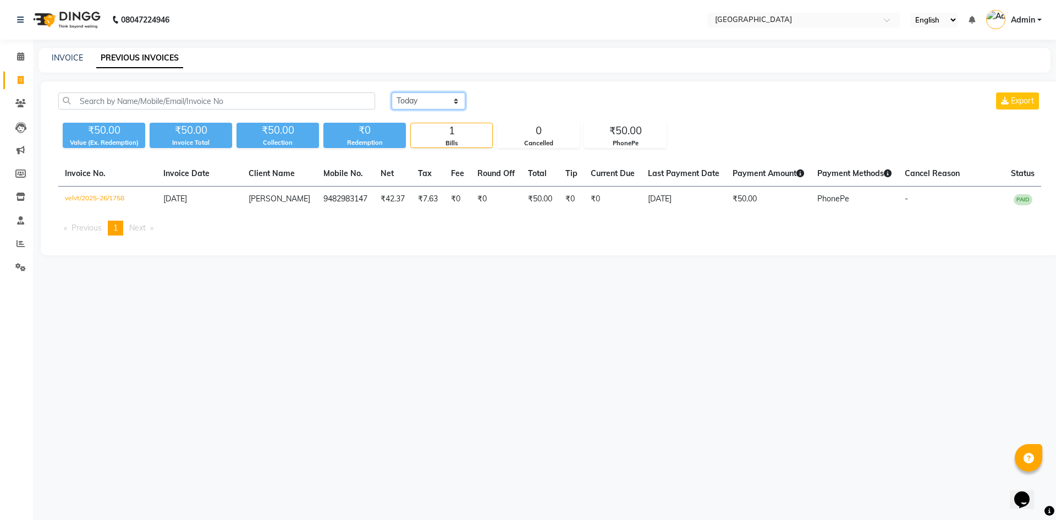
click at [416, 102] on select "Today Yesterday Custom Range" at bounding box center [429, 100] width 74 height 17
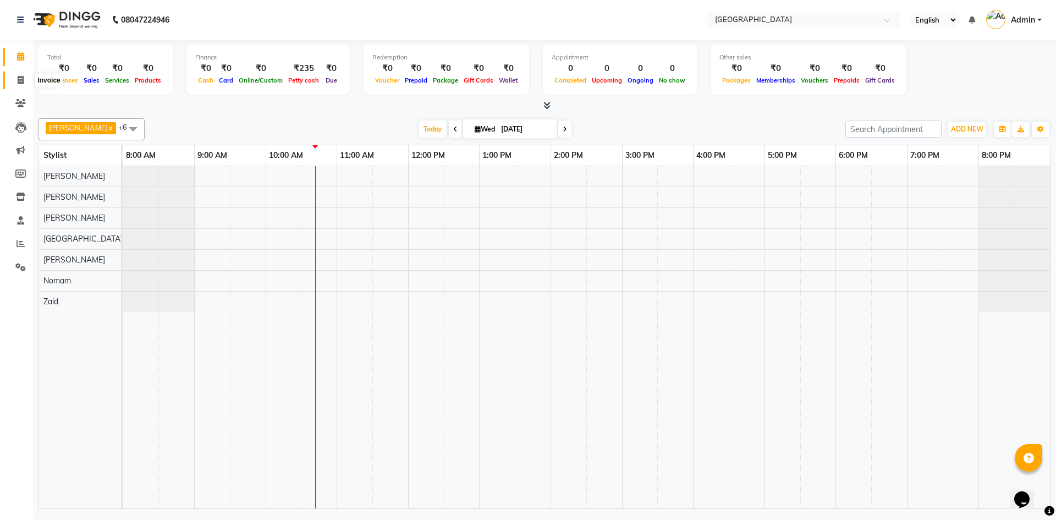
click at [21, 80] on icon at bounding box center [21, 80] width 6 height 8
select select "service"
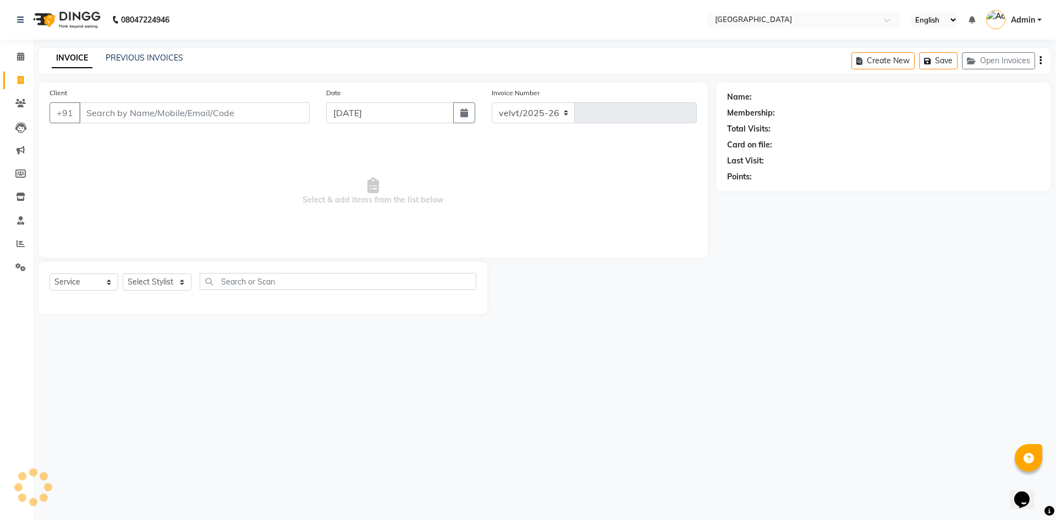
select select "6279"
type input "1759"
click at [145, 59] on link "PREVIOUS INVOICES" at bounding box center [145, 58] width 78 height 10
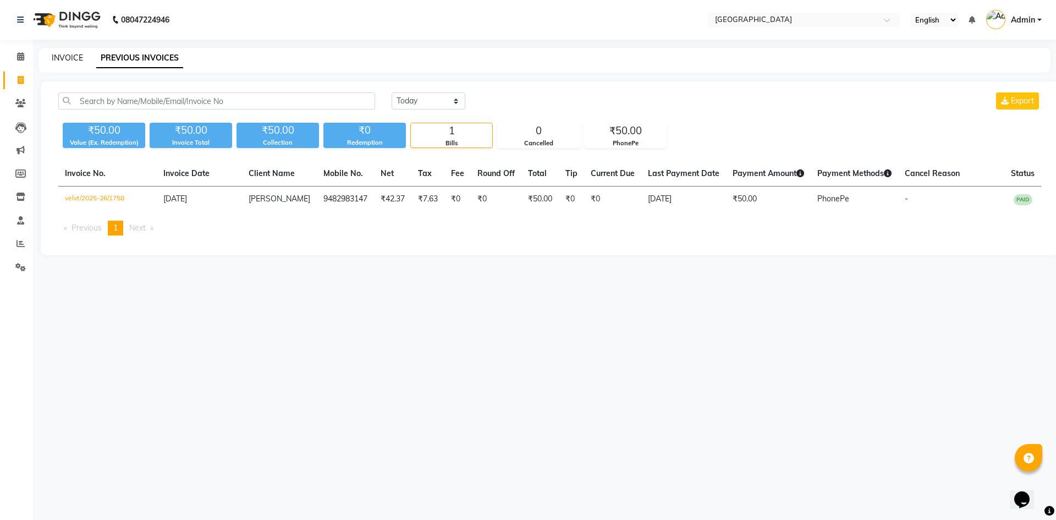
click at [64, 58] on link "INVOICE" at bounding box center [67, 58] width 31 height 10
select select "service"
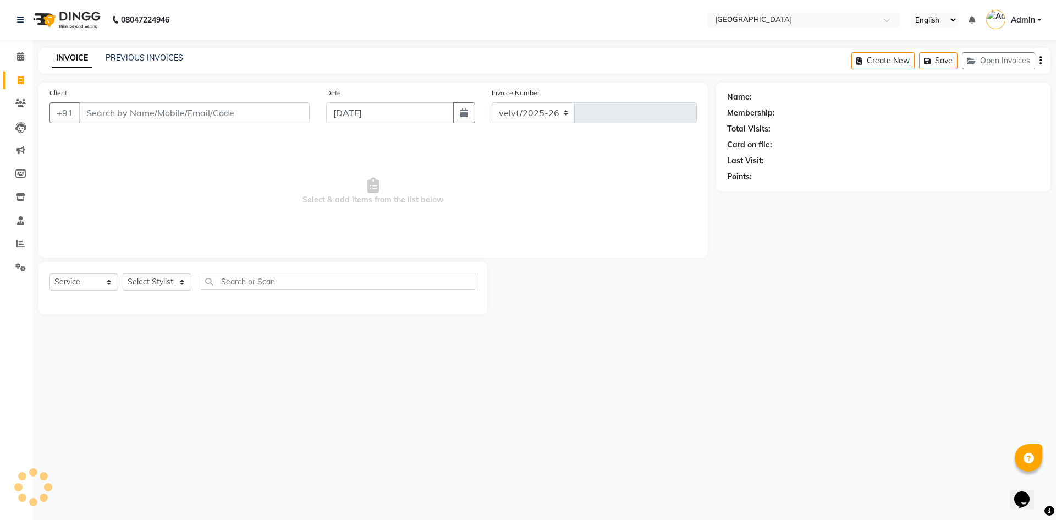
select select "6279"
type input "1759"
